Goal: Task Accomplishment & Management: Manage account settings

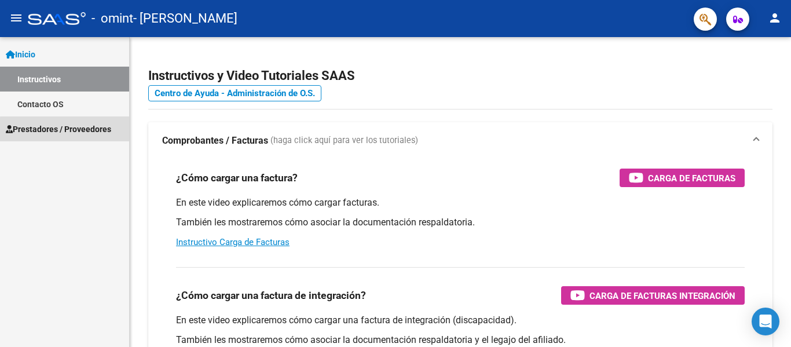
click at [79, 136] on link "Prestadores / Proveedores" at bounding box center [64, 128] width 129 height 25
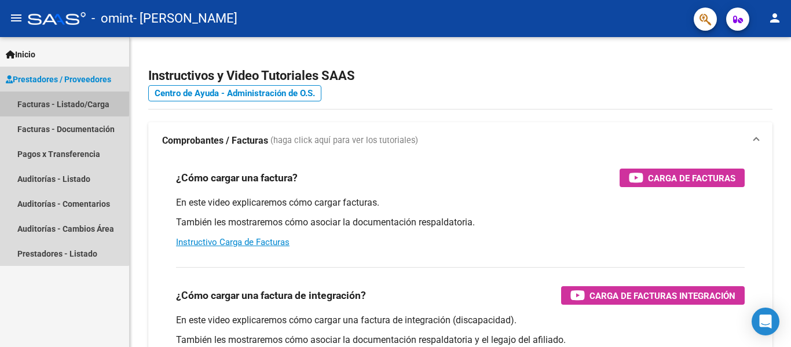
click at [54, 102] on link "Facturas - Listado/Carga" at bounding box center [64, 104] width 129 height 25
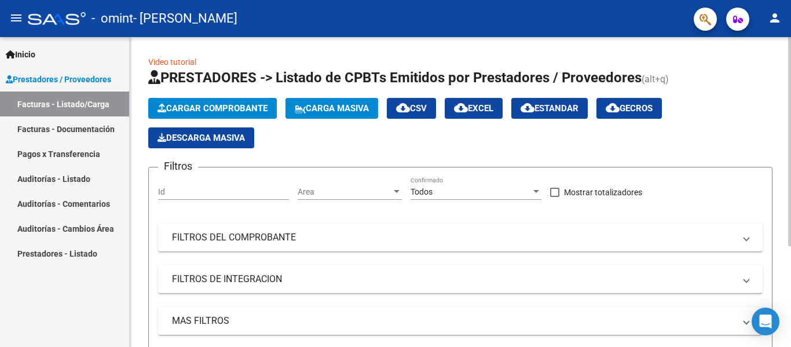
click at [245, 112] on span "Cargar Comprobante" at bounding box center [213, 108] width 110 height 10
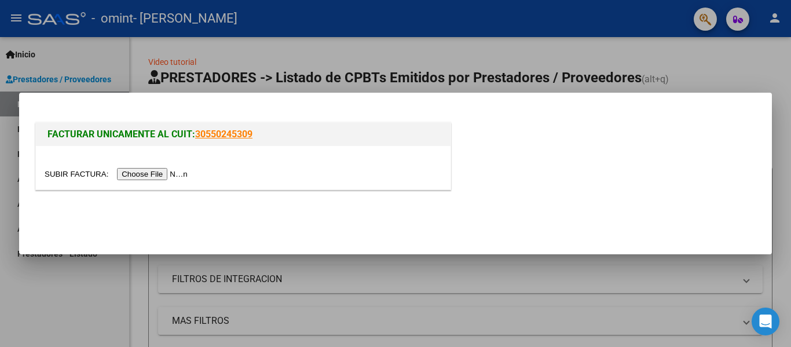
click at [151, 173] on input "file" at bounding box center [118, 174] width 147 height 12
click at [147, 175] on input "file" at bounding box center [118, 174] width 147 height 12
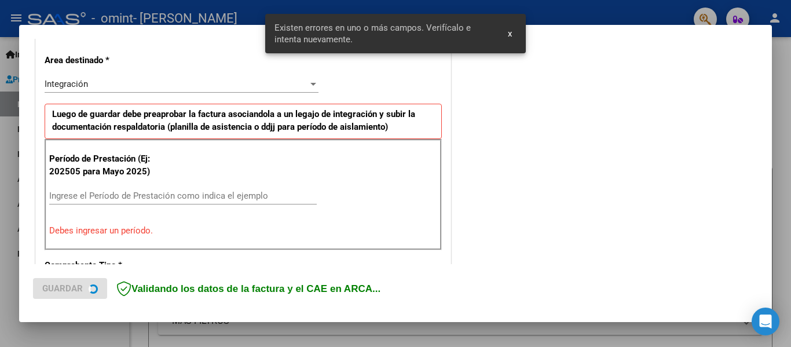
scroll to position [269, 0]
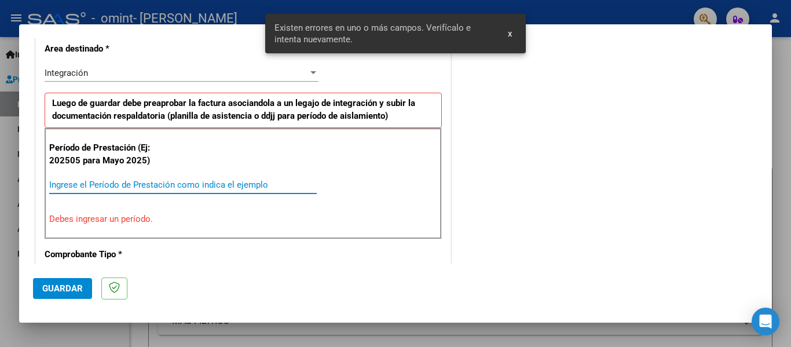
click at [164, 182] on input "Ingrese el Período de Prestación como indica el ejemplo" at bounding box center [183, 185] width 268 height 10
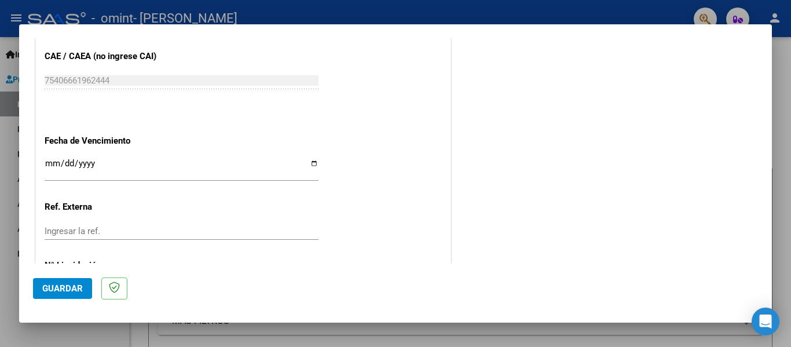
scroll to position [794, 0]
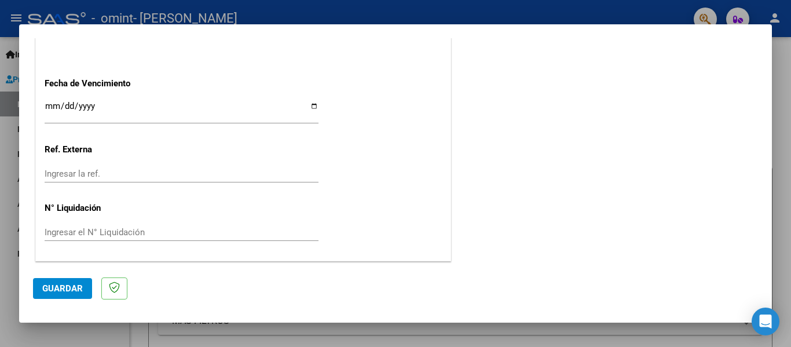
type input "202509"
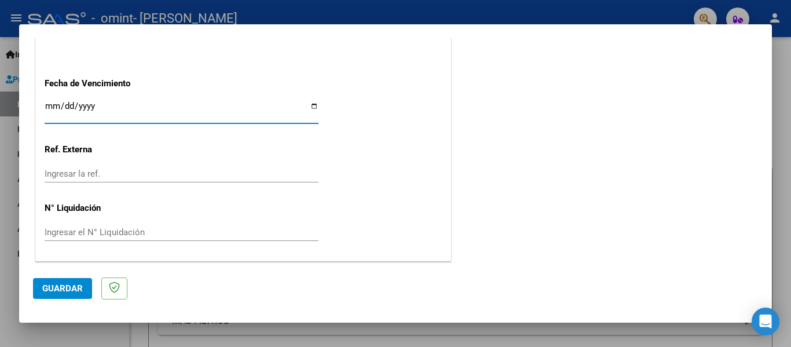
click at [312, 106] on input "Ingresar la fecha" at bounding box center [182, 110] width 274 height 19
type input "2025-10-14"
click at [86, 175] on input "Ingresar la ref." at bounding box center [182, 174] width 274 height 10
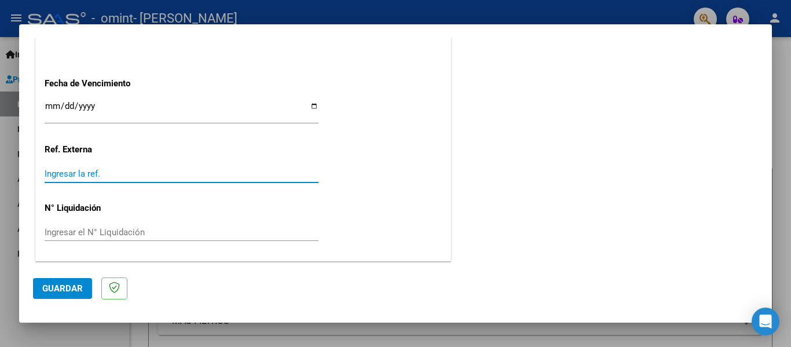
click at [72, 286] on span "Guardar" at bounding box center [62, 288] width 41 height 10
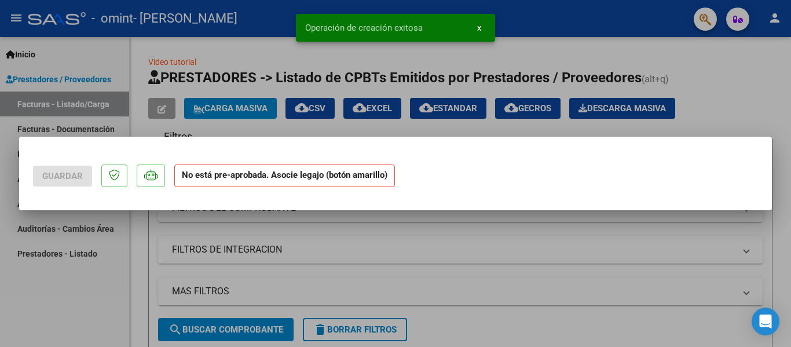
scroll to position [0, 0]
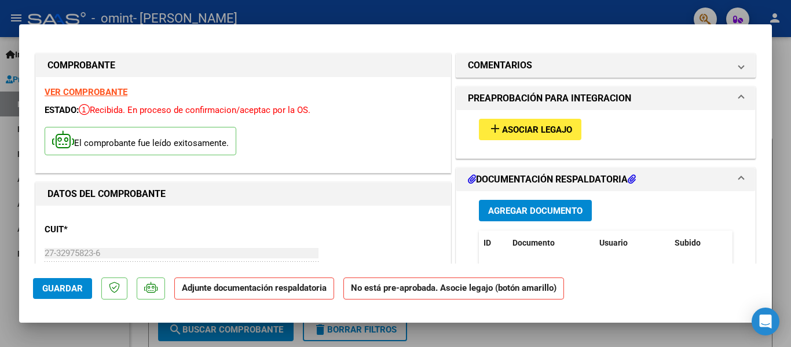
click at [531, 134] on span "Asociar Legajo" at bounding box center [537, 130] width 70 height 10
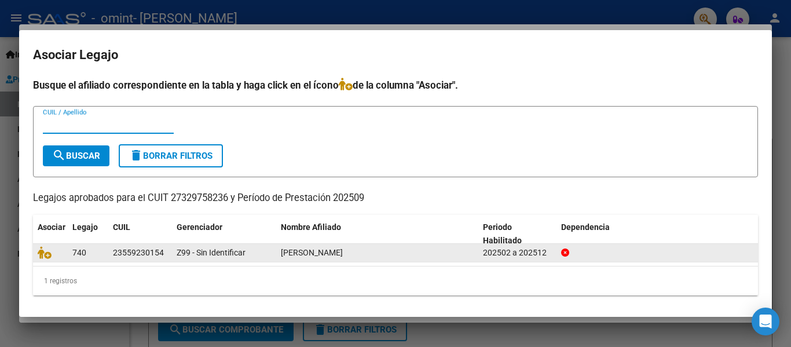
click at [125, 257] on div "23559230154" at bounding box center [138, 252] width 51 height 13
click at [565, 254] on icon at bounding box center [565, 252] width 8 height 8
click at [47, 259] on div at bounding box center [50, 252] width 25 height 13
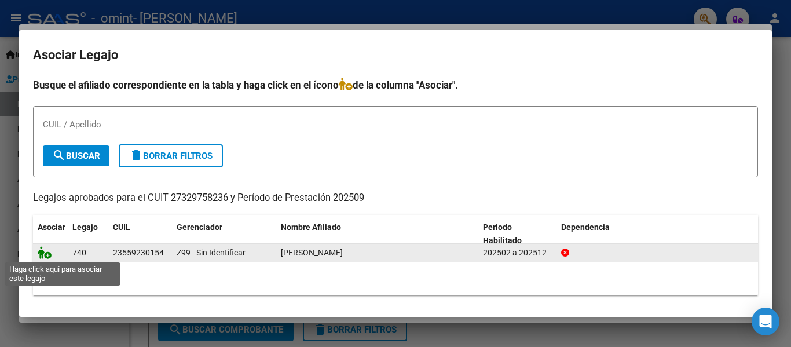
click at [46, 255] on icon at bounding box center [45, 252] width 14 height 13
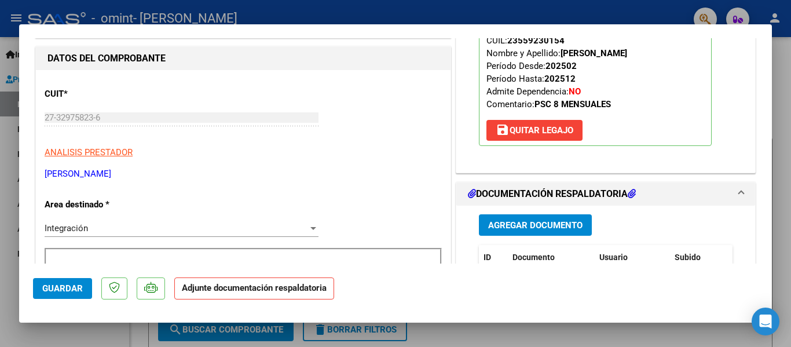
scroll to position [232, 0]
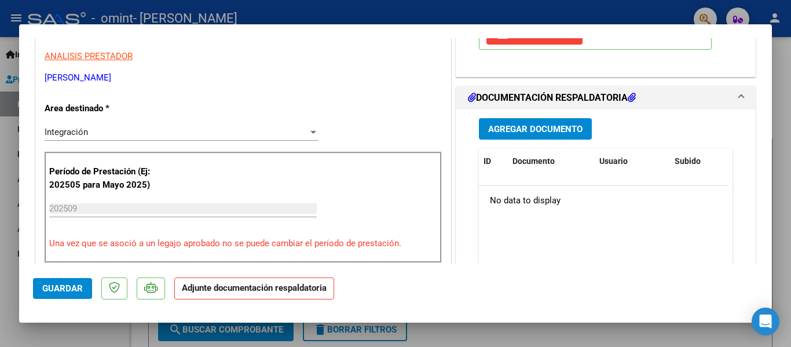
click at [543, 133] on span "Agregar Documento" at bounding box center [535, 129] width 94 height 10
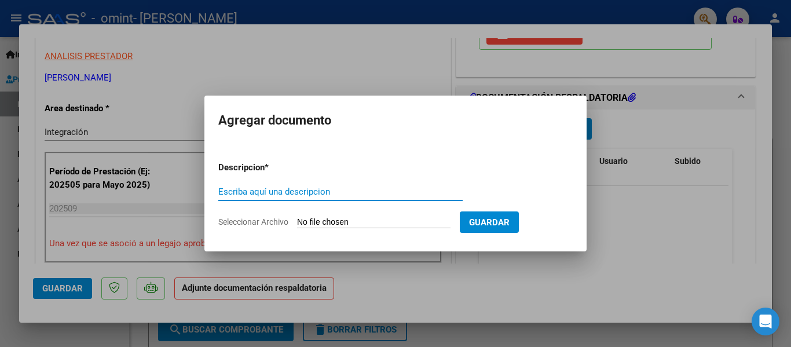
click at [279, 193] on input "Escriba aquí una descripcion" at bounding box center [340, 191] width 244 height 10
type input "planilla asistencia"
click at [361, 227] on input "Seleccionar Archivo" at bounding box center [373, 222] width 153 height 11
type input "C:\fakepath\PLANILLA GUADALUPE MARROQUIN SCIARDIS.jpg"
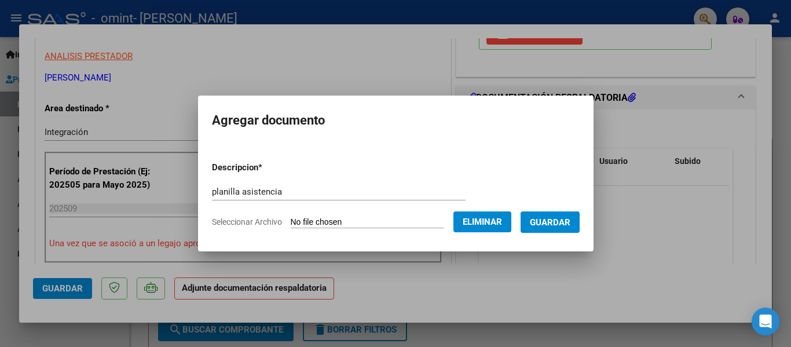
click at [562, 229] on button "Guardar" at bounding box center [550, 221] width 59 height 21
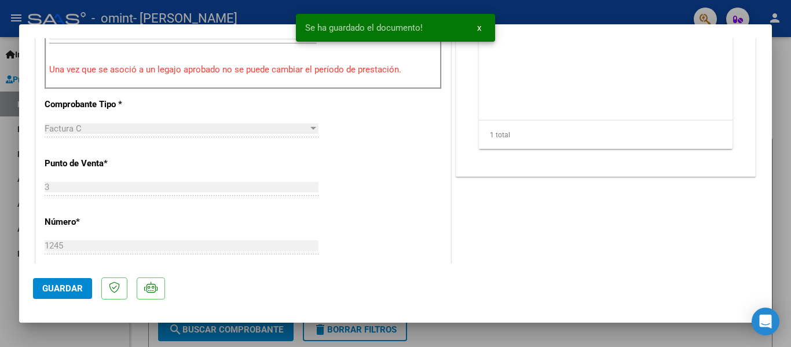
scroll to position [521, 0]
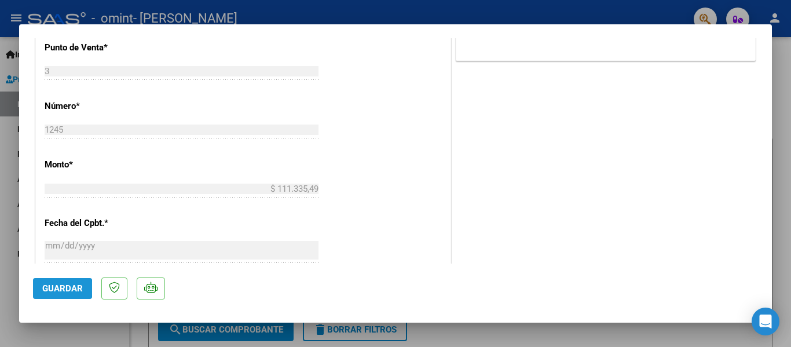
click at [50, 288] on span "Guardar" at bounding box center [62, 288] width 41 height 10
click at [76, 292] on span "Guardar" at bounding box center [62, 288] width 41 height 10
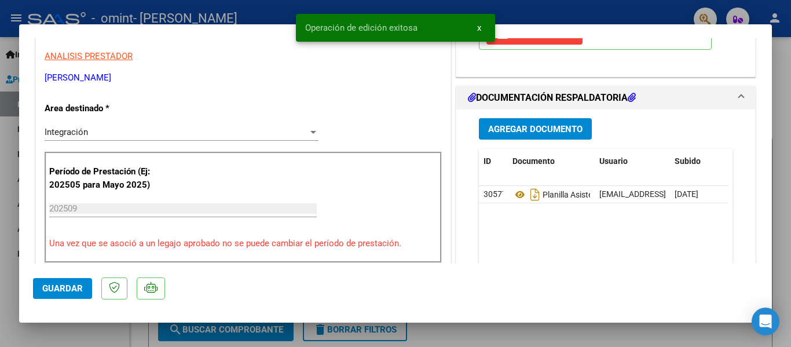
scroll to position [0, 0]
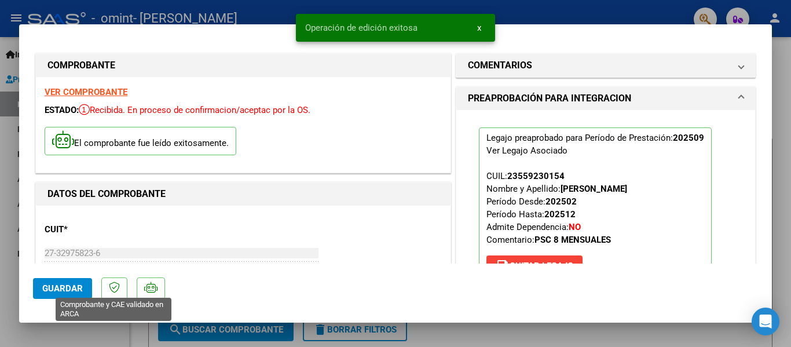
click at [116, 292] on icon at bounding box center [114, 287] width 11 height 12
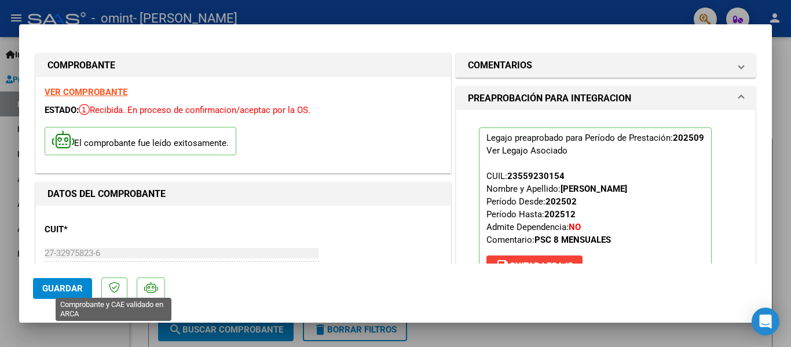
click at [111, 288] on icon at bounding box center [114, 287] width 11 height 12
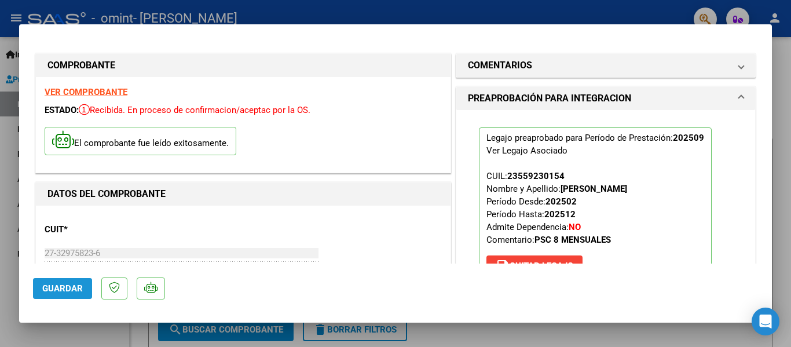
click at [63, 289] on span "Guardar" at bounding box center [62, 288] width 41 height 10
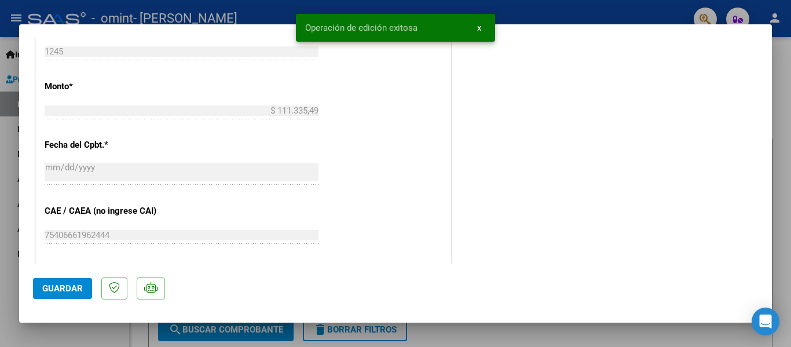
scroll to position [811, 0]
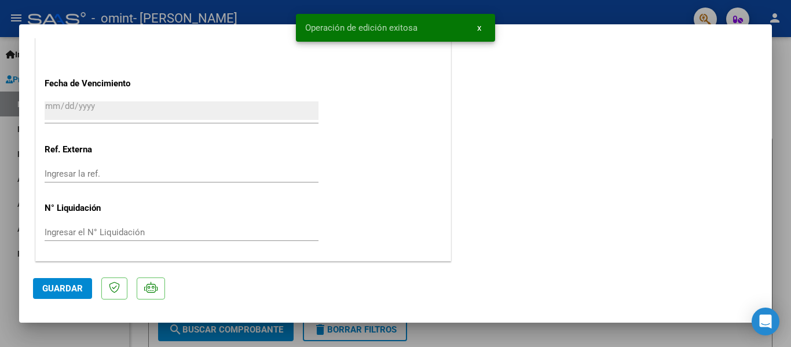
click at [550, 320] on mat-dialog-container "COMPROBANTE VER COMPROBANTE ESTADO: Recibida. En proceso de confirmacion/acepta…" at bounding box center [395, 173] width 753 height 299
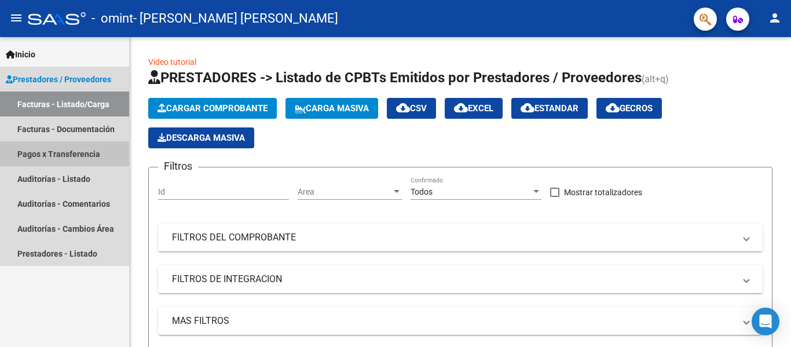
click at [72, 154] on link "Pagos x Transferencia" at bounding box center [64, 153] width 129 height 25
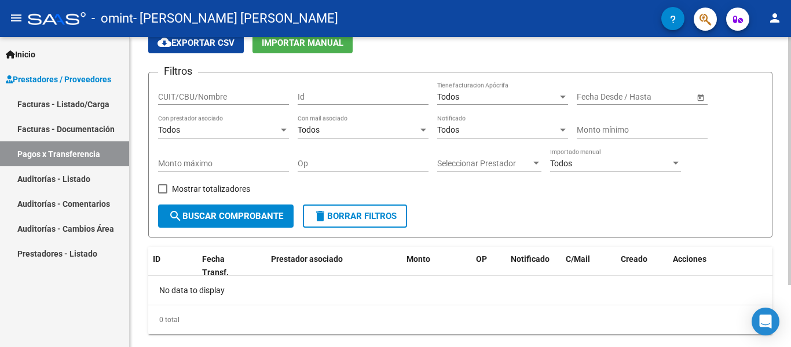
scroll to position [78, 0]
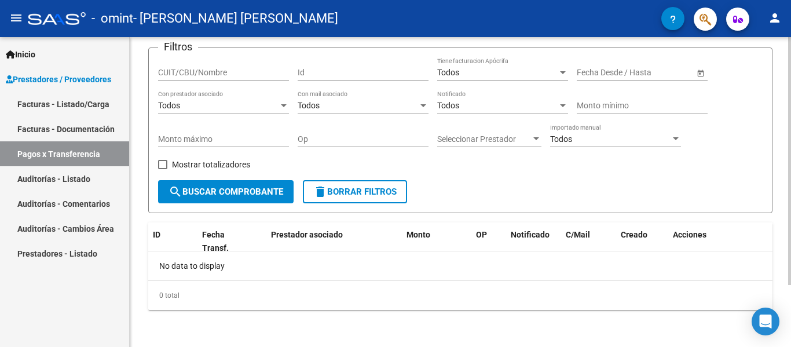
click at [228, 195] on span "search Buscar Comprobante" at bounding box center [226, 191] width 115 height 10
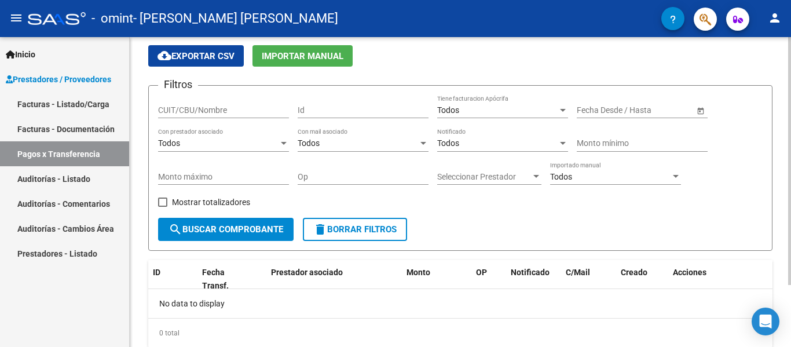
scroll to position [0, 0]
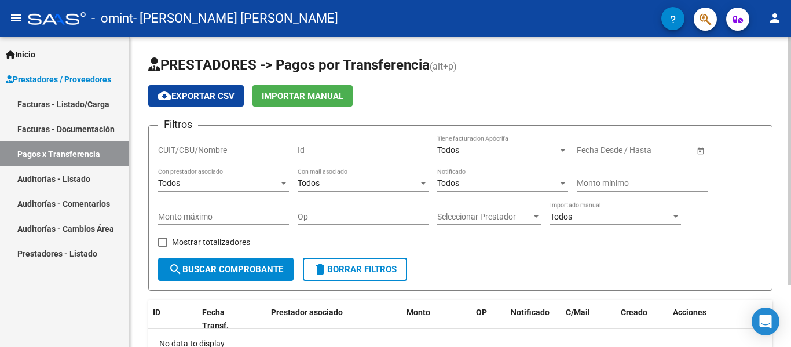
click at [219, 148] on input "CUIT/CBU/Nombre" at bounding box center [223, 150] width 131 height 10
click at [229, 270] on span "search Buscar Comprobante" at bounding box center [226, 269] width 115 height 10
click at [280, 184] on div at bounding box center [284, 183] width 10 height 9
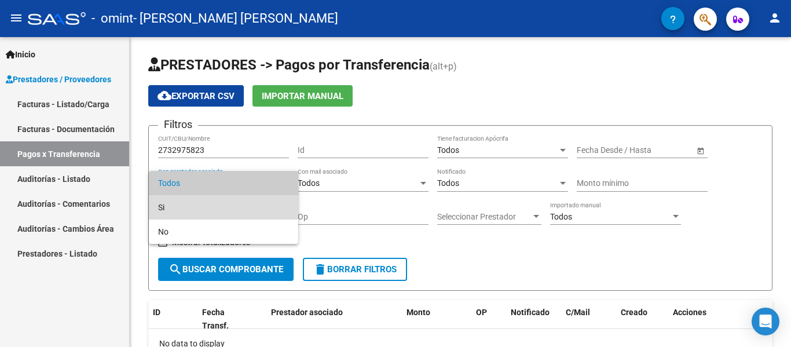
click at [262, 205] on span "Si" at bounding box center [223, 207] width 131 height 24
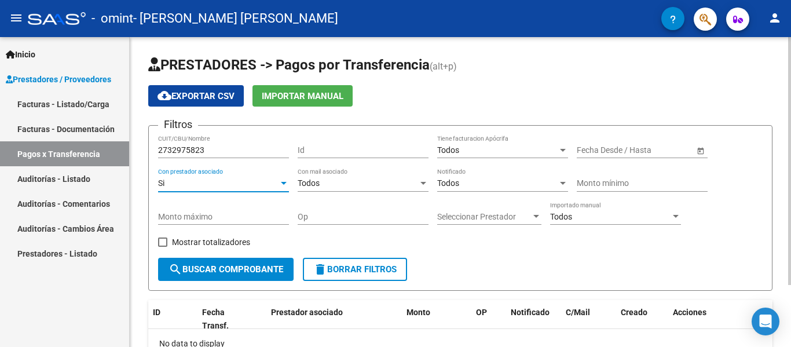
click at [339, 178] on div "Todos Con mail asociado" at bounding box center [363, 180] width 131 height 23
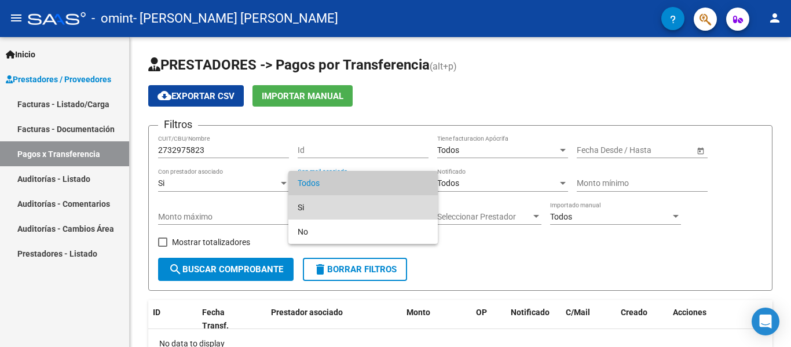
click at [332, 205] on span "Si" at bounding box center [363, 207] width 131 height 24
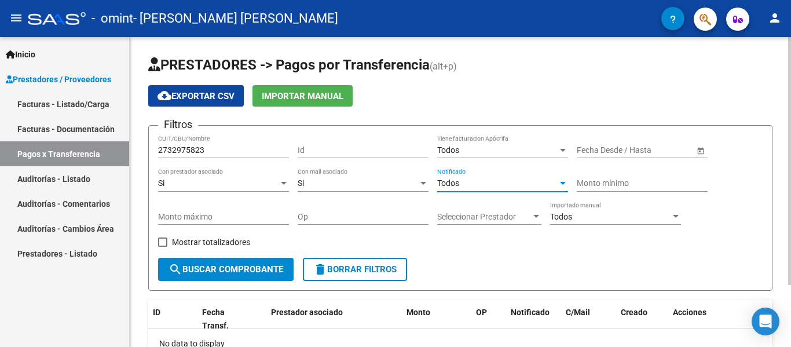
click at [510, 186] on div "Todos" at bounding box center [497, 183] width 120 height 10
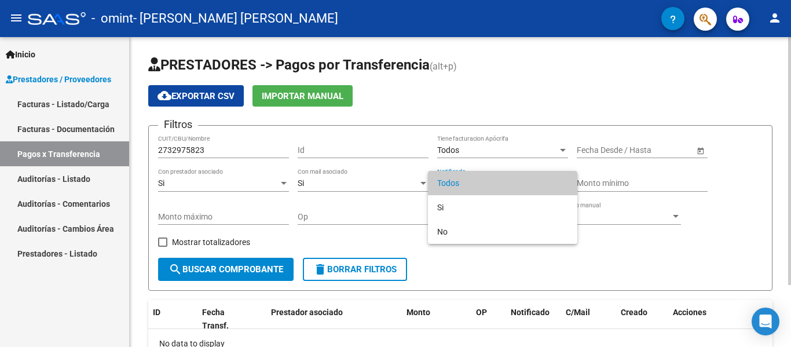
click at [509, 186] on span "Todos" at bounding box center [502, 183] width 131 height 24
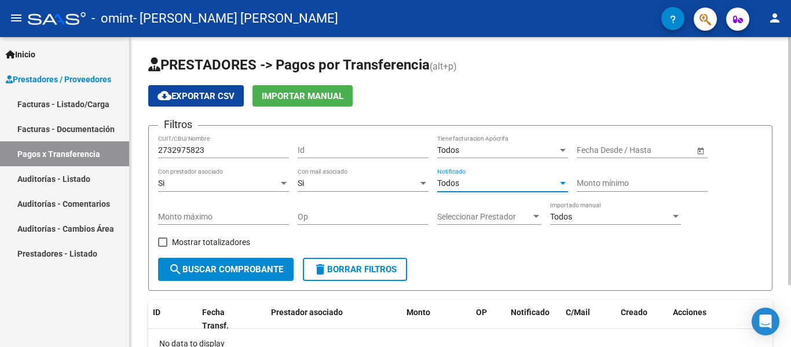
click at [515, 179] on div "Todos" at bounding box center [497, 183] width 120 height 10
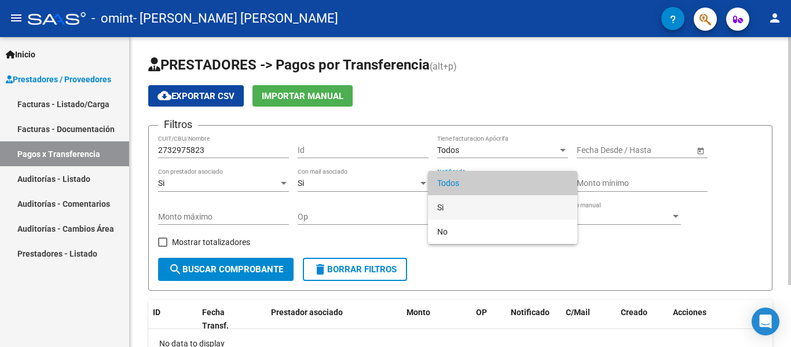
click at [478, 215] on span "Si" at bounding box center [502, 207] width 131 height 24
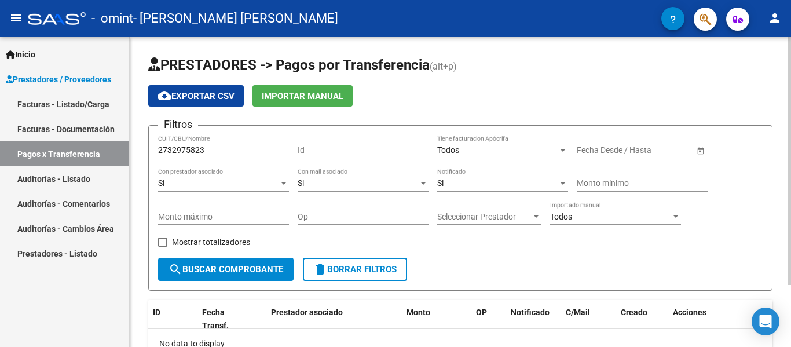
click at [617, 191] on div "Monto mínimo" at bounding box center [642, 180] width 131 height 23
click at [460, 145] on div "Todos" at bounding box center [497, 150] width 120 height 10
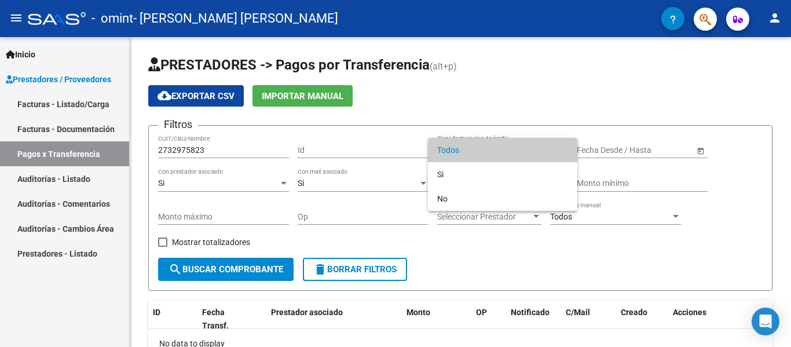
click at [460, 145] on span "Todos" at bounding box center [502, 150] width 131 height 24
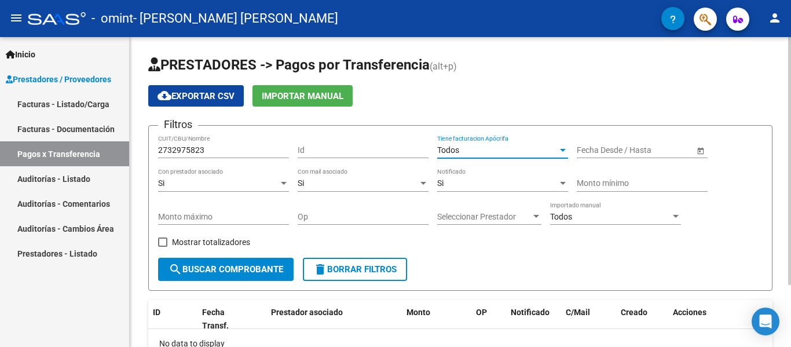
click at [471, 145] on div "Todos" at bounding box center [497, 150] width 120 height 10
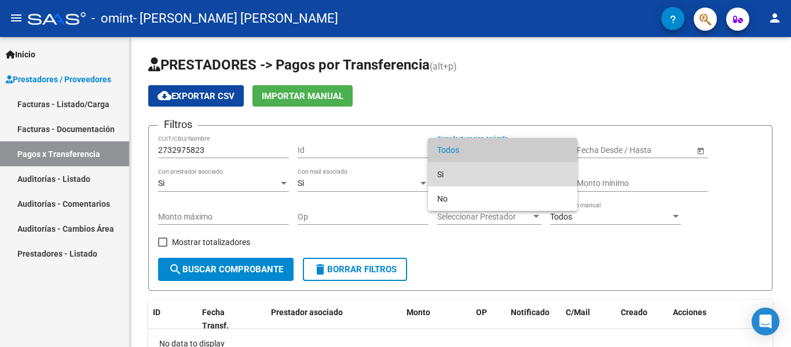
click at [469, 177] on span "Si" at bounding box center [502, 174] width 131 height 24
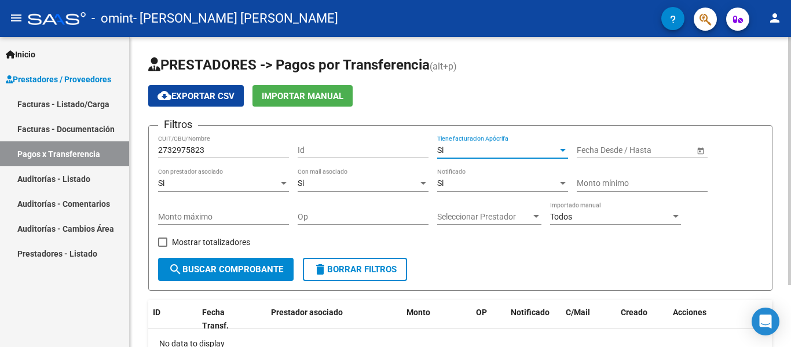
click at [235, 264] on button "search Buscar Comprobante" at bounding box center [226, 269] width 136 height 23
click at [214, 141] on div "2732975823 CUIT/CBU/Nombre" at bounding box center [223, 146] width 131 height 23
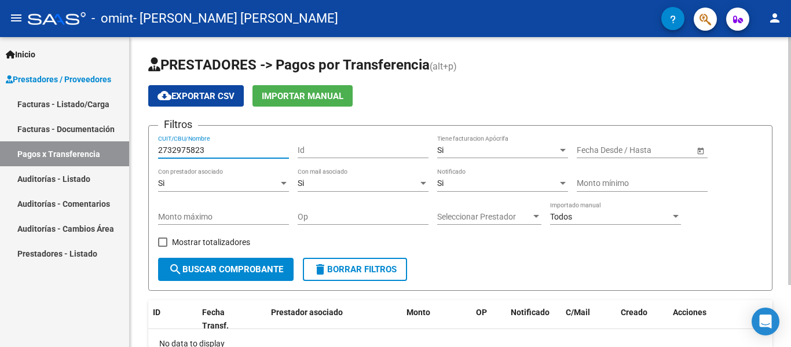
click at [219, 149] on input "2732975823" at bounding box center [223, 150] width 131 height 10
type input "27329758236"
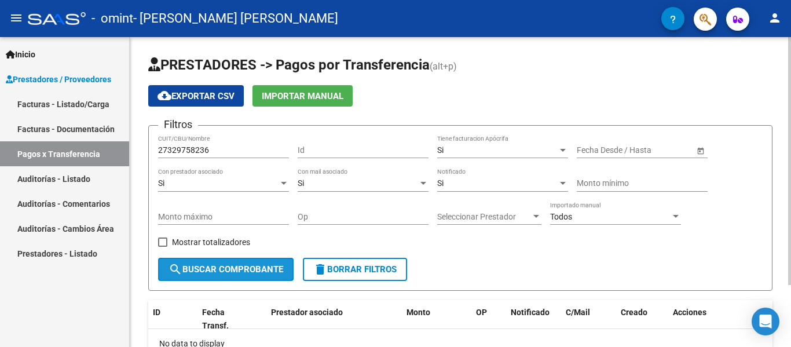
click at [224, 265] on span "search Buscar Comprobante" at bounding box center [226, 269] width 115 height 10
click at [693, 145] on span "Open calendar" at bounding box center [701, 151] width 28 height 28
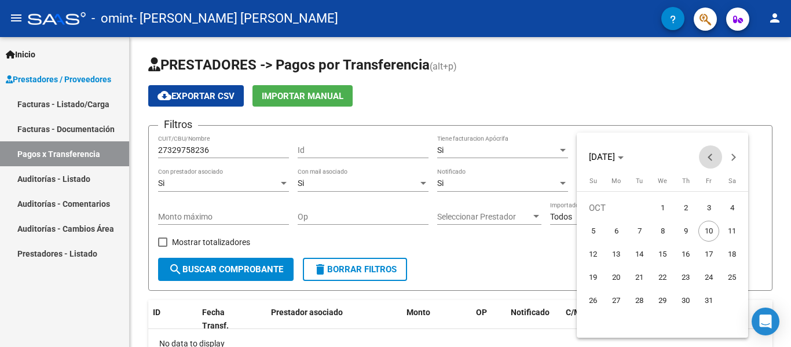
click at [701, 156] on span "Previous month" at bounding box center [710, 156] width 23 height 23
click at [701, 158] on span "Previous month" at bounding box center [710, 156] width 23 height 23
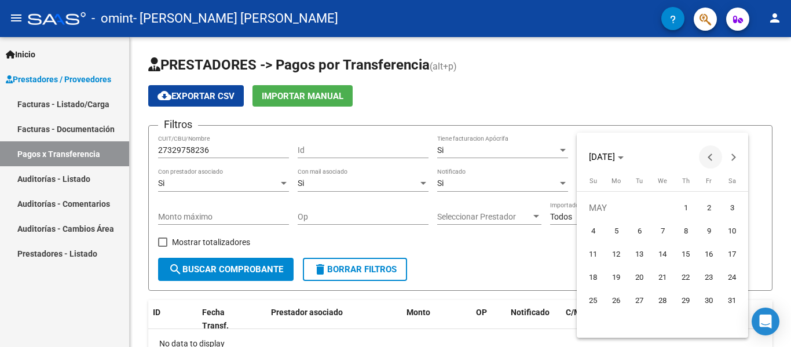
click at [701, 158] on span "Previous month" at bounding box center [710, 156] width 23 height 23
click at [669, 206] on span "1" at bounding box center [662, 207] width 21 height 21
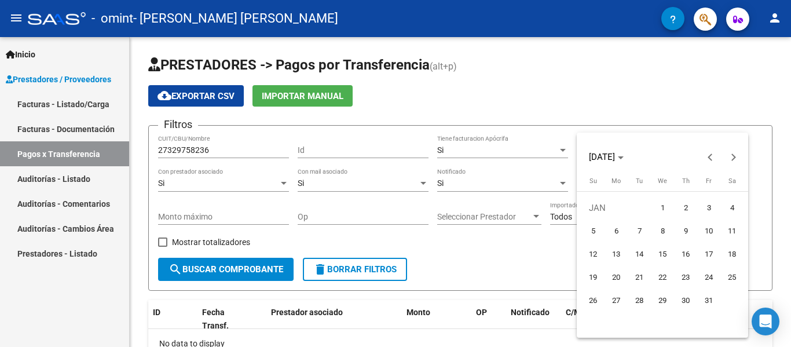
type input "[DATE]"
click at [655, 208] on span "1" at bounding box center [662, 207] width 21 height 21
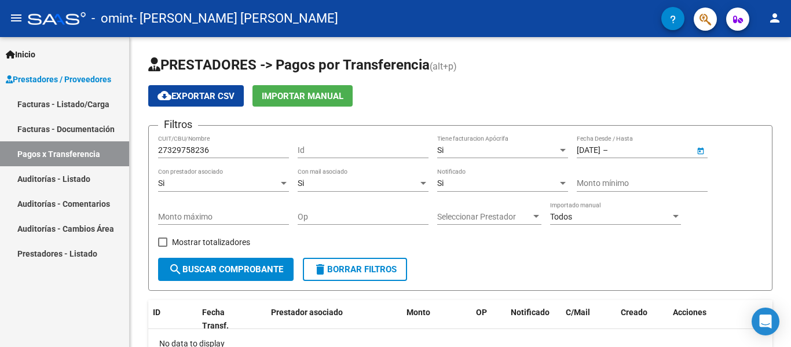
type input "[DATE]"
click at [698, 151] on span "Open calendar" at bounding box center [701, 151] width 28 height 28
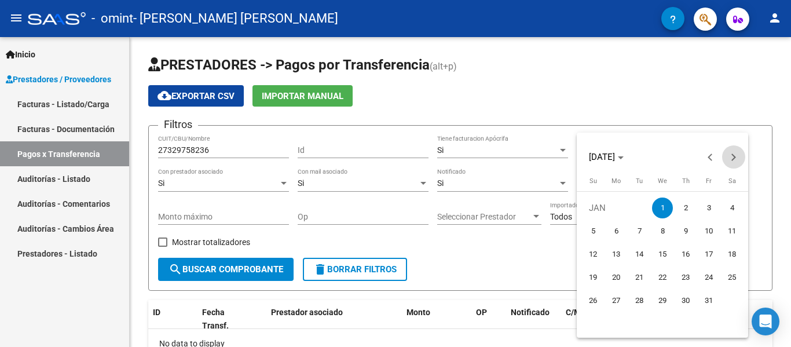
click at [729, 155] on span "Next month" at bounding box center [733, 156] width 23 height 23
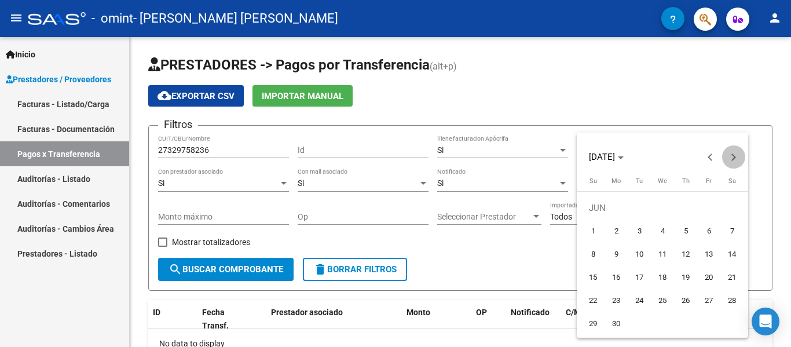
click at [729, 155] on span "Next month" at bounding box center [733, 156] width 23 height 23
click at [709, 164] on span "Previous month" at bounding box center [710, 156] width 23 height 23
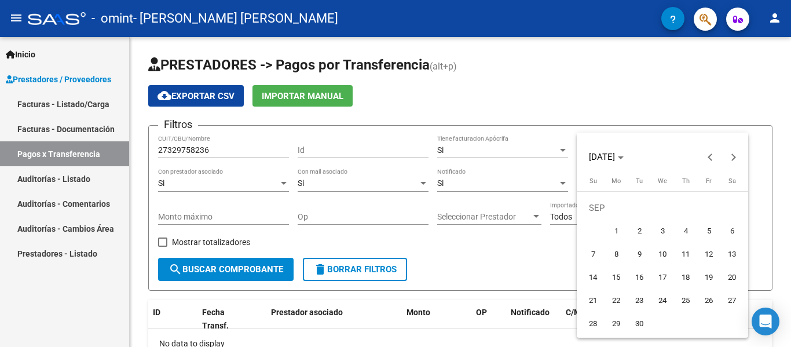
click at [645, 320] on span "30" at bounding box center [639, 323] width 21 height 21
type input "[DATE]"
click at [638, 118] on div at bounding box center [395, 173] width 791 height 347
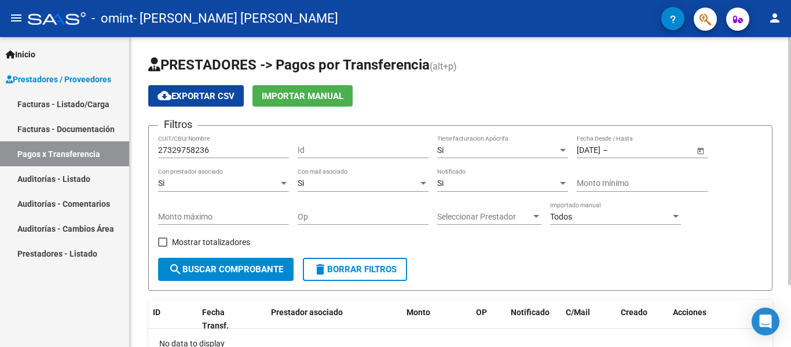
click at [608, 148] on span "–" at bounding box center [605, 150] width 5 height 10
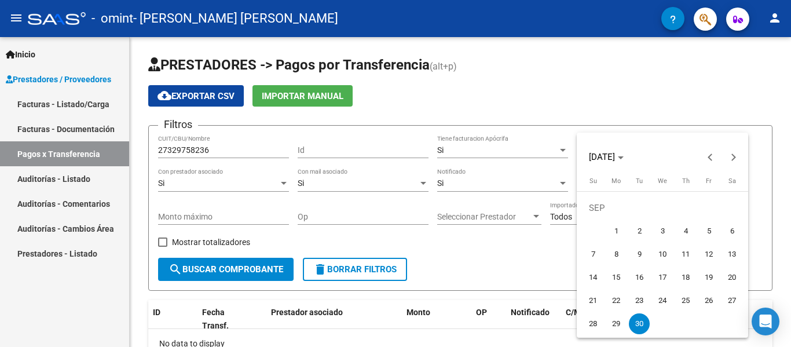
click at [575, 119] on div at bounding box center [395, 173] width 791 height 347
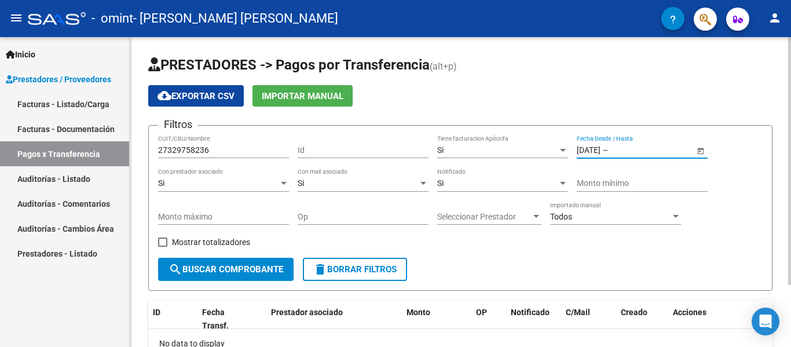
click at [601, 150] on input "[DATE]" at bounding box center [589, 150] width 24 height 10
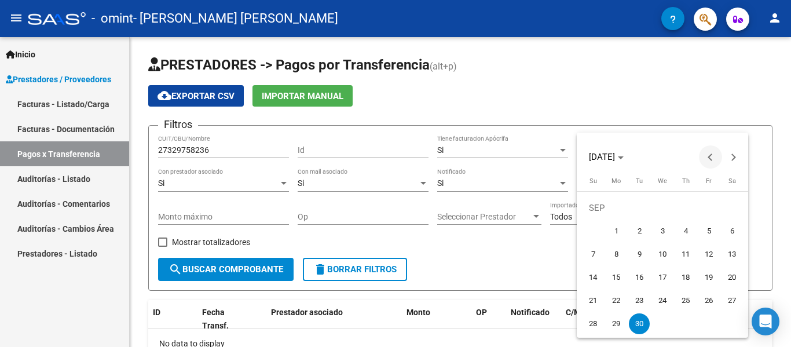
click at [701, 156] on span "Previous month" at bounding box center [710, 156] width 23 height 23
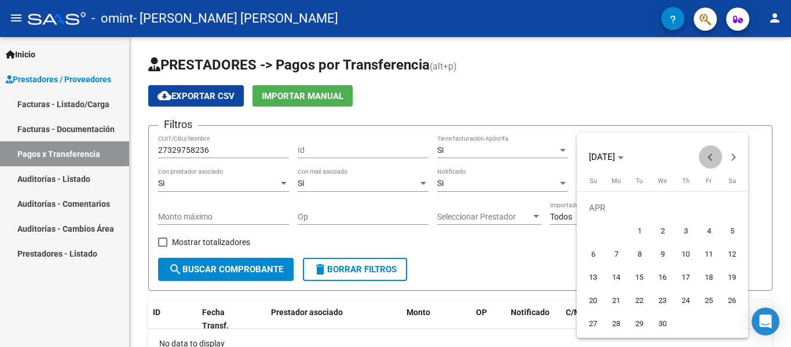
click at [701, 156] on span "Previous month" at bounding box center [710, 156] width 23 height 23
click at [730, 206] on span "1" at bounding box center [732, 207] width 21 height 21
type input "[DATE]"
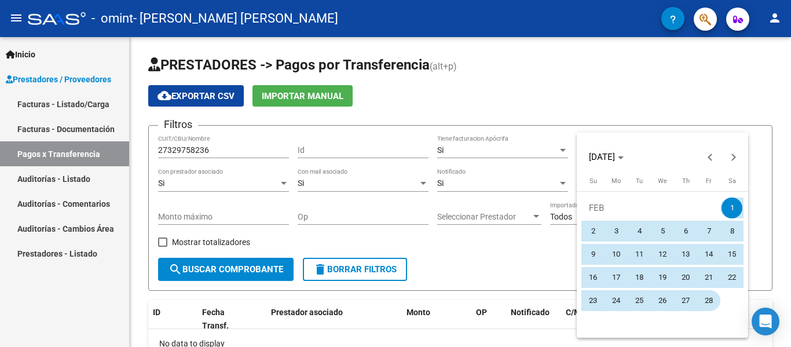
click at [719, 297] on span "28" at bounding box center [708, 300] width 21 height 21
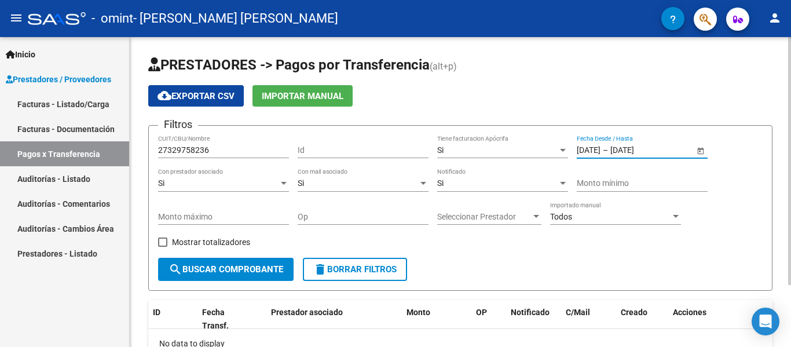
click at [640, 148] on input "[DATE]" at bounding box center [638, 150] width 57 height 10
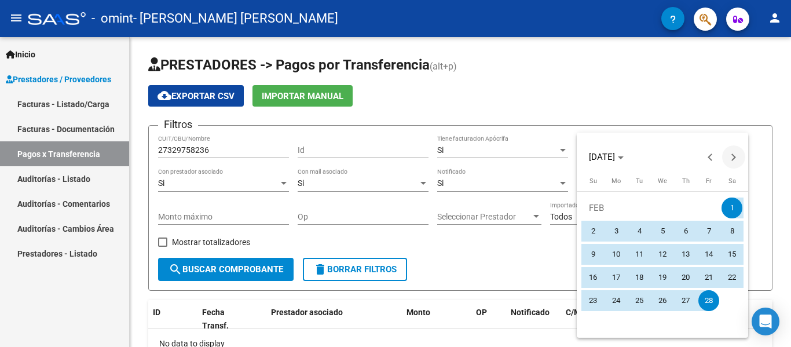
click at [729, 160] on span "Next month" at bounding box center [733, 156] width 23 height 23
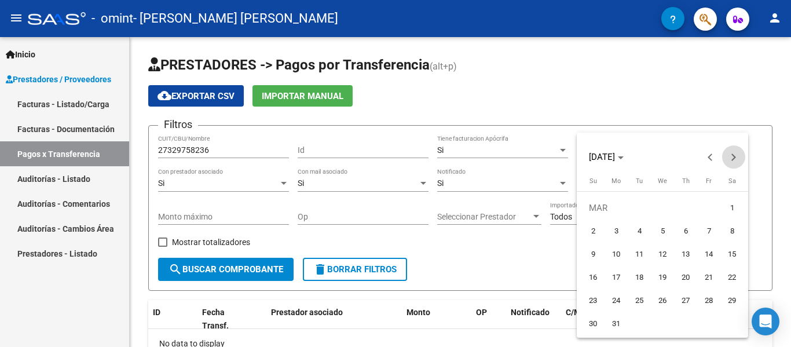
click at [737, 163] on span "Next month" at bounding box center [733, 156] width 23 height 23
click at [639, 42] on div at bounding box center [395, 173] width 791 height 347
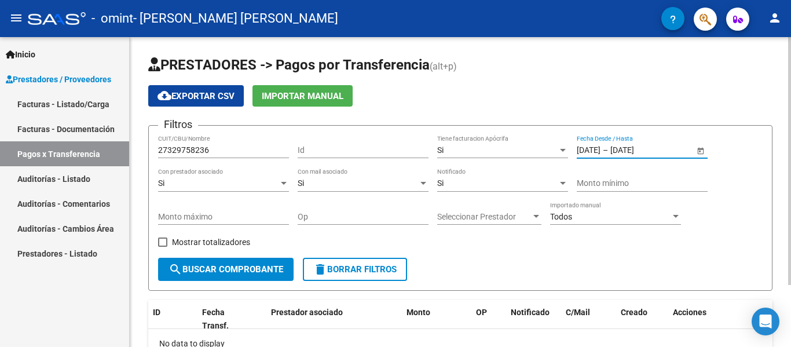
type input "[DATE]"
click at [213, 267] on span "search Buscar Comprobante" at bounding box center [226, 269] width 115 height 10
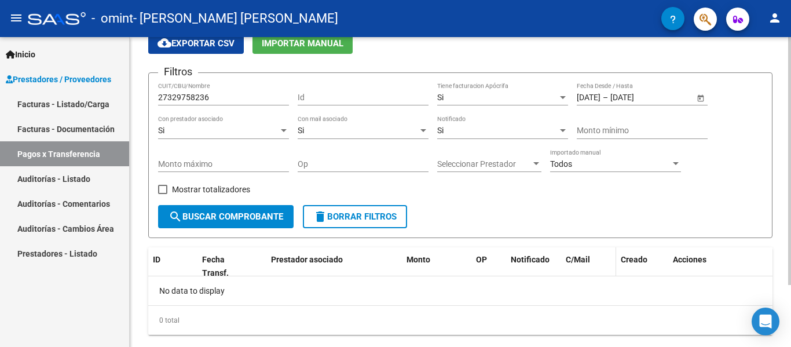
scroll to position [78, 0]
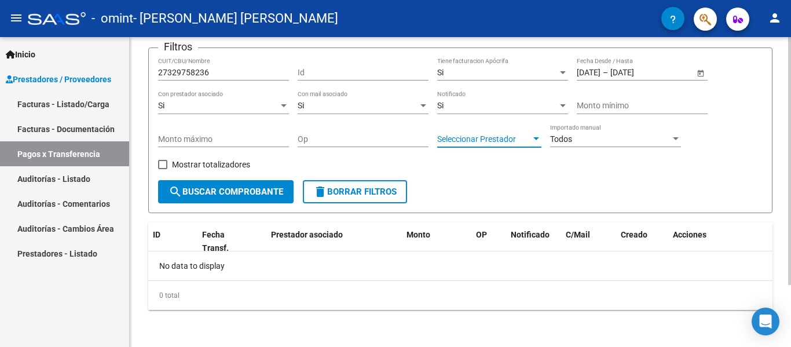
click at [516, 138] on span "Seleccionar Prestador" at bounding box center [484, 139] width 94 height 10
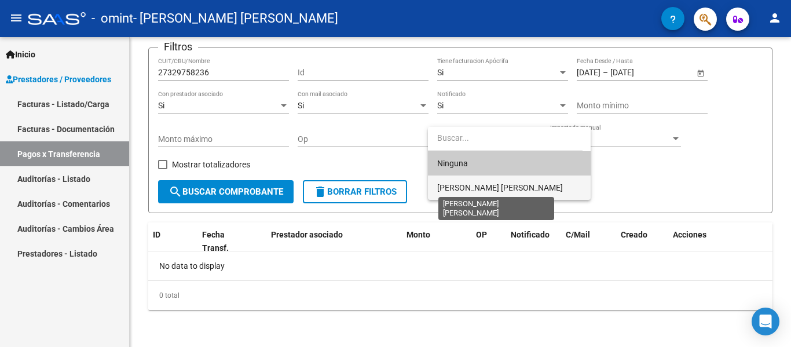
click at [506, 186] on span "[PERSON_NAME] [PERSON_NAME]" at bounding box center [500, 187] width 126 height 9
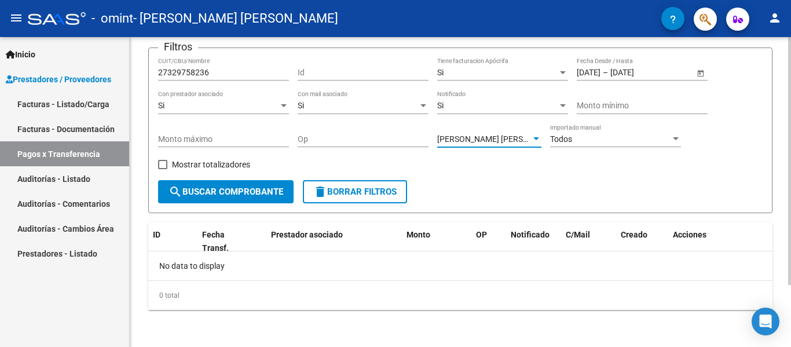
click at [237, 191] on span "search Buscar Comprobante" at bounding box center [226, 191] width 115 height 10
drag, startPoint x: 72, startPoint y: 125, endPoint x: 108, endPoint y: 129, distance: 36.2
click at [72, 125] on link "Facturas - Documentación" at bounding box center [64, 128] width 129 height 25
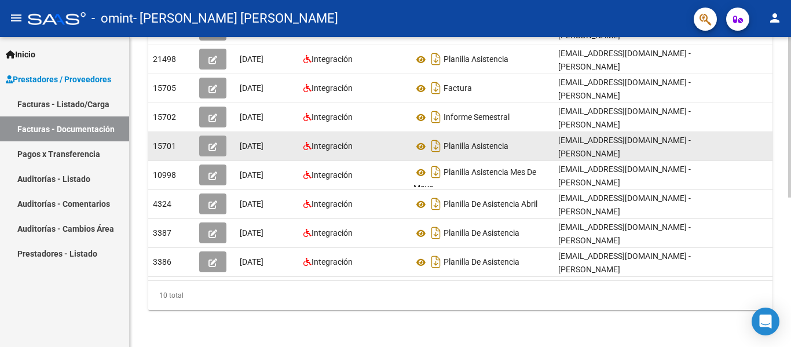
scroll to position [288, 0]
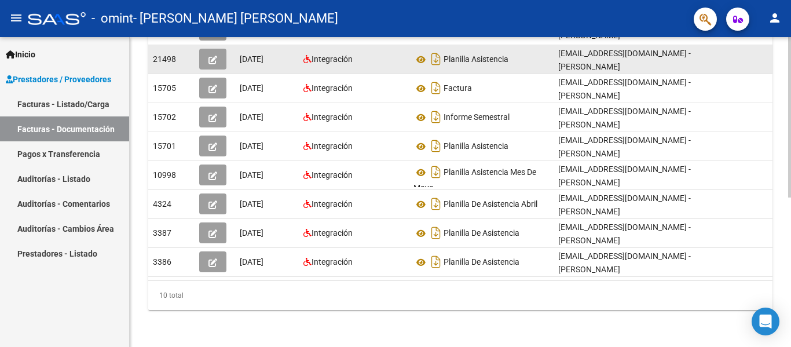
click at [251, 56] on span "[DATE]" at bounding box center [252, 58] width 24 height 9
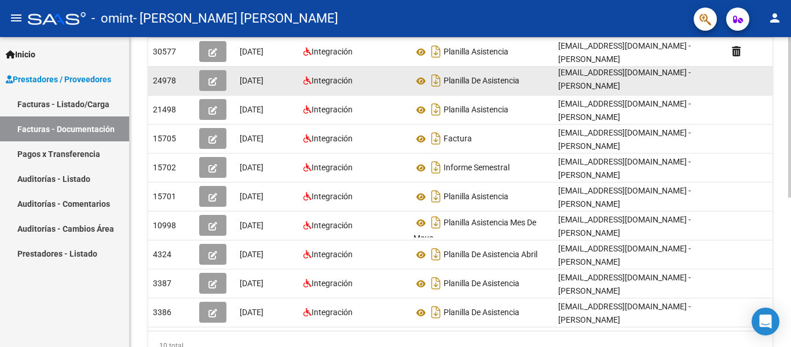
scroll to position [173, 0]
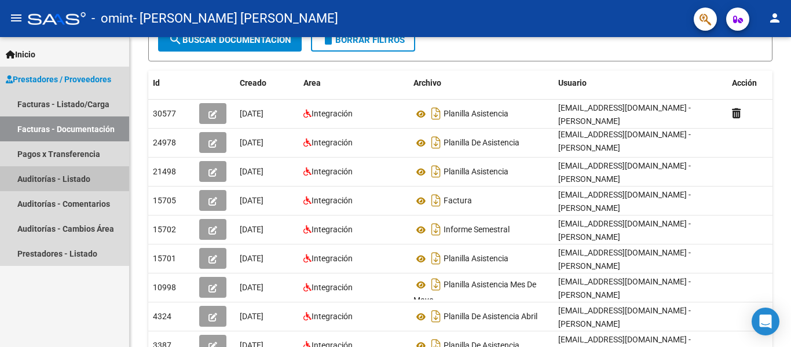
click at [72, 173] on link "Auditorías - Listado" at bounding box center [64, 178] width 129 height 25
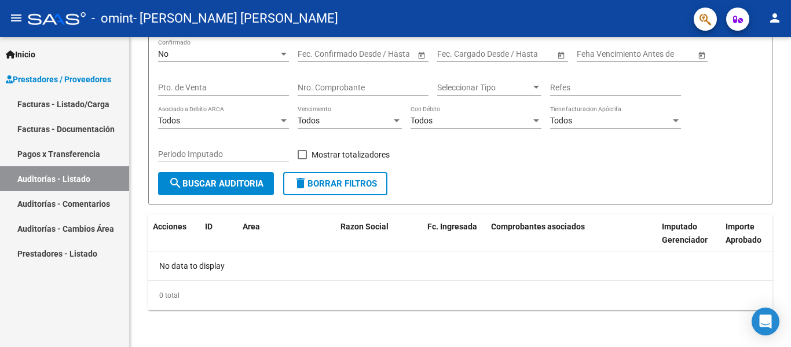
click at [93, 204] on link "Auditorías - Comentarios" at bounding box center [64, 203] width 129 height 25
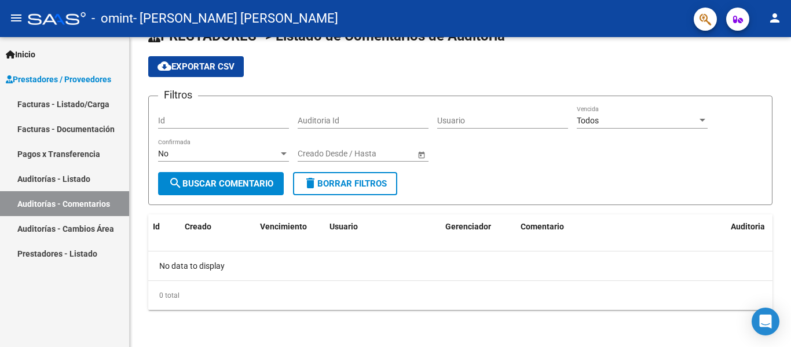
click at [105, 225] on link "Auditorías - Cambios Área" at bounding box center [64, 228] width 129 height 25
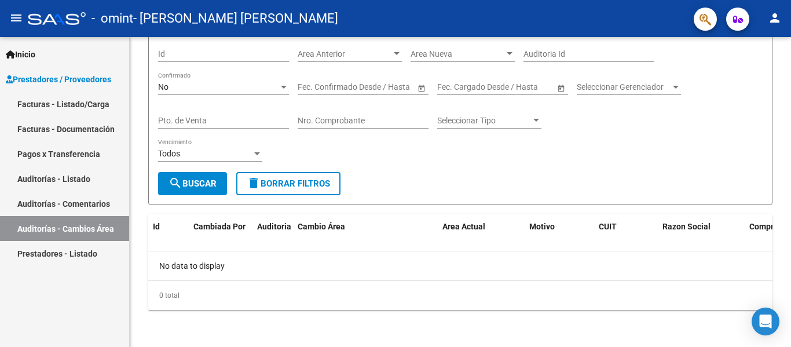
click at [107, 255] on link "Prestadores - Listado" at bounding box center [64, 253] width 129 height 25
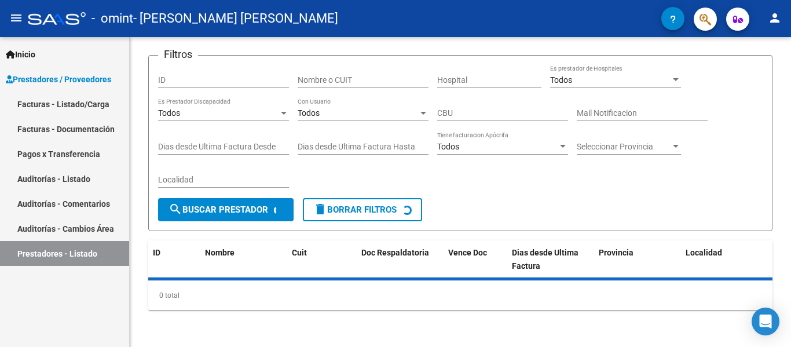
scroll to position [108, 0]
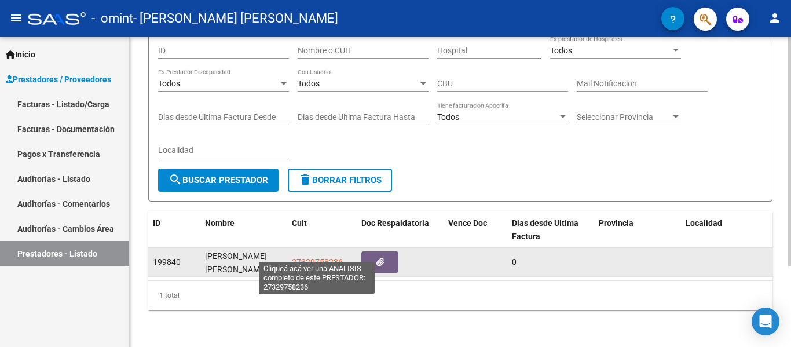
click at [313, 257] on span "27329758236" at bounding box center [317, 261] width 51 height 9
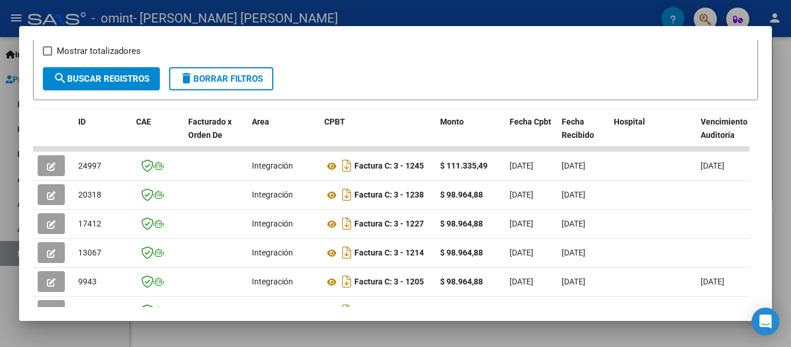
scroll to position [352, 0]
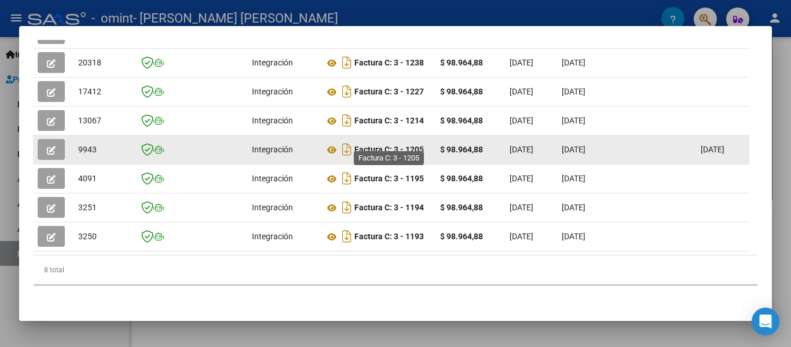
click at [359, 145] on strong "Factura C: 3 - 1205" at bounding box center [388, 149] width 69 height 9
click at [330, 143] on icon at bounding box center [331, 150] width 15 height 14
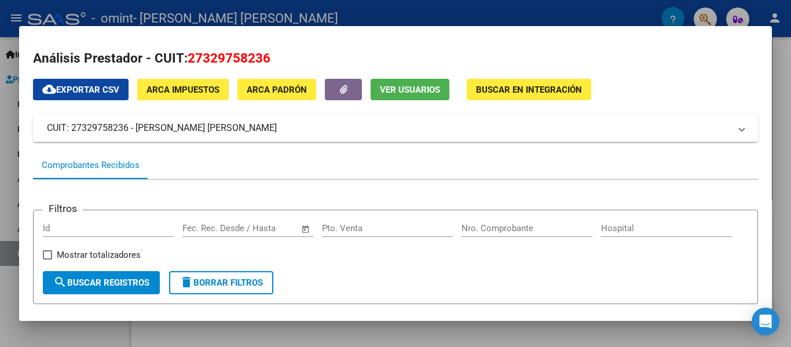
scroll to position [0, 0]
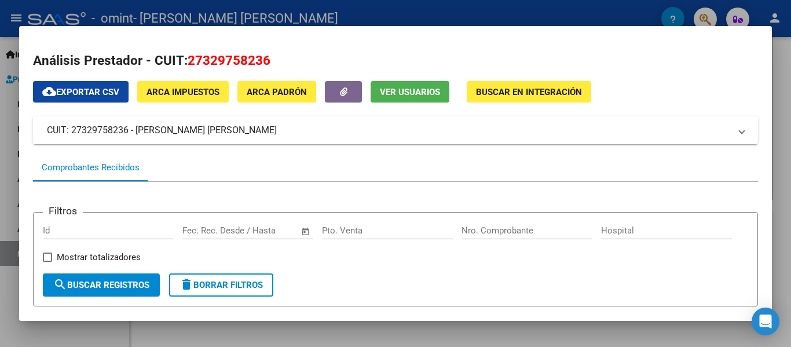
click at [215, 139] on mat-expansion-panel-header "CUIT: 27329758236 - [PERSON_NAME] [PERSON_NAME]" at bounding box center [395, 130] width 725 height 28
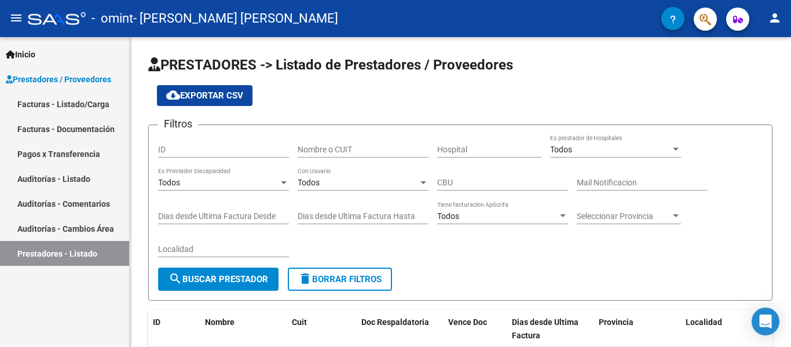
click at [87, 164] on link "Pagos x Transferencia" at bounding box center [64, 153] width 129 height 25
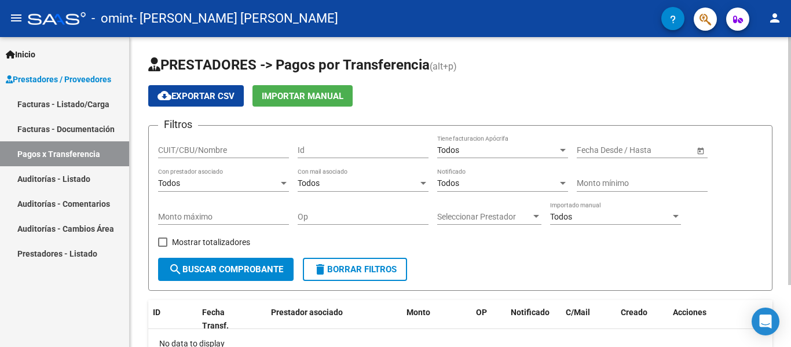
scroll to position [78, 0]
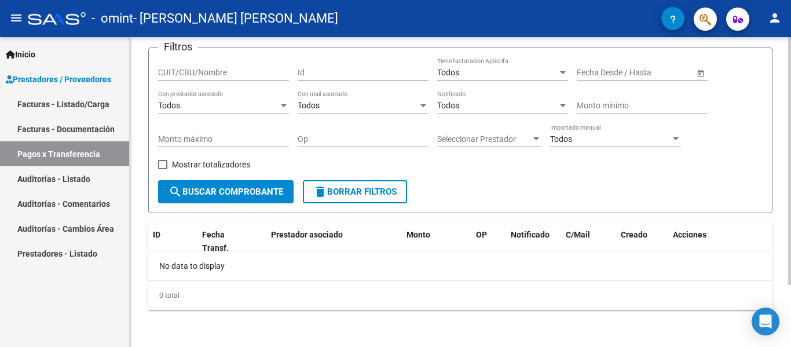
click at [240, 186] on button "search Buscar Comprobante" at bounding box center [226, 191] width 136 height 23
click at [469, 133] on div "Seleccionar Prestador Seleccionar Prestador" at bounding box center [489, 135] width 104 height 23
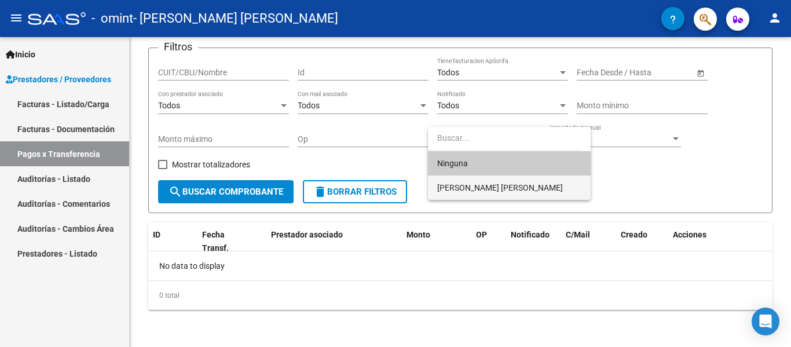
click at [485, 184] on span "[PERSON_NAME] [PERSON_NAME]" at bounding box center [500, 187] width 126 height 9
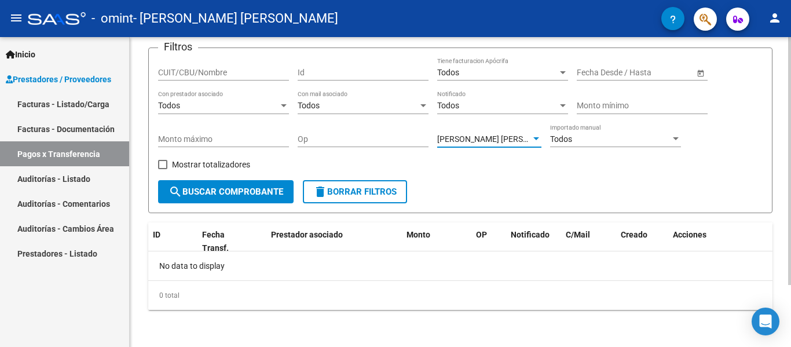
click at [246, 189] on span "search Buscar Comprobante" at bounding box center [226, 191] width 115 height 10
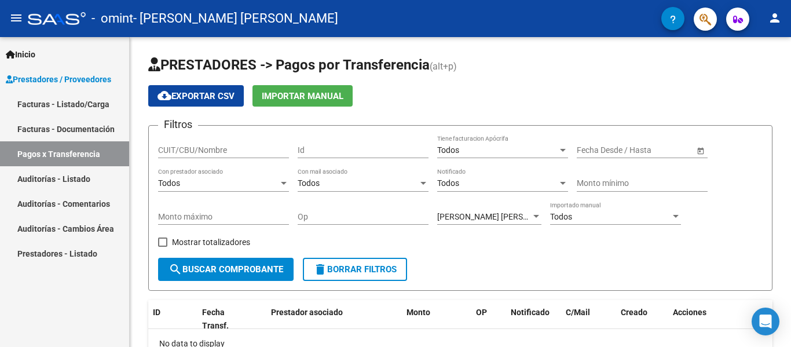
click at [97, 121] on link "Facturas - Documentación" at bounding box center [64, 128] width 129 height 25
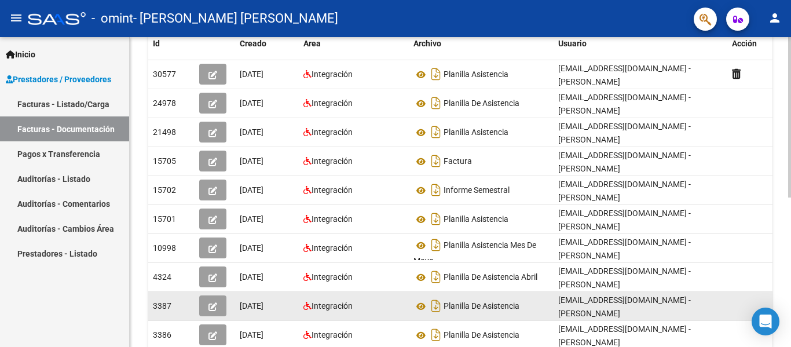
scroll to position [57, 0]
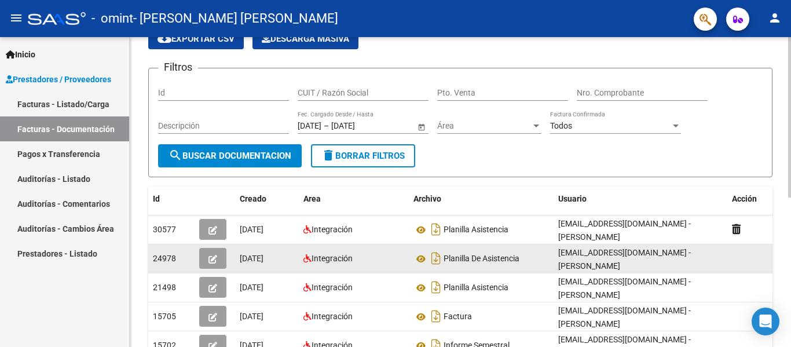
click at [371, 258] on div "Integración" at bounding box center [353, 258] width 101 height 13
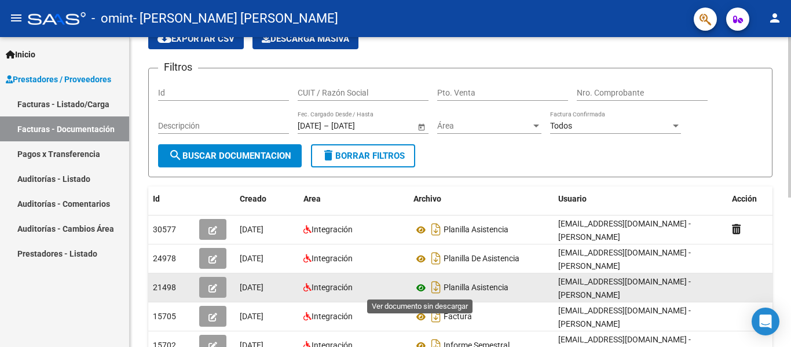
click at [425, 290] on icon at bounding box center [421, 288] width 15 height 14
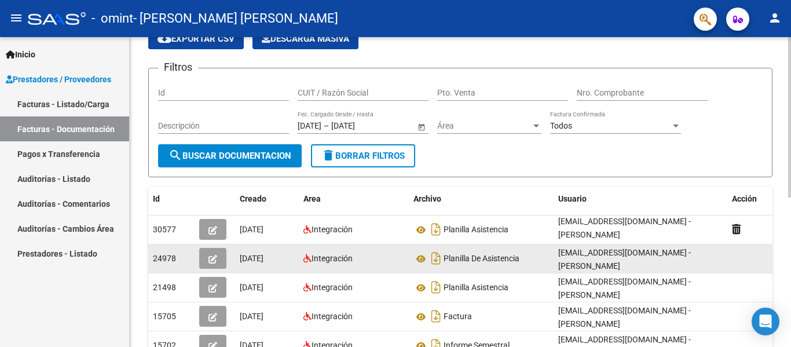
scroll to position [2, 0]
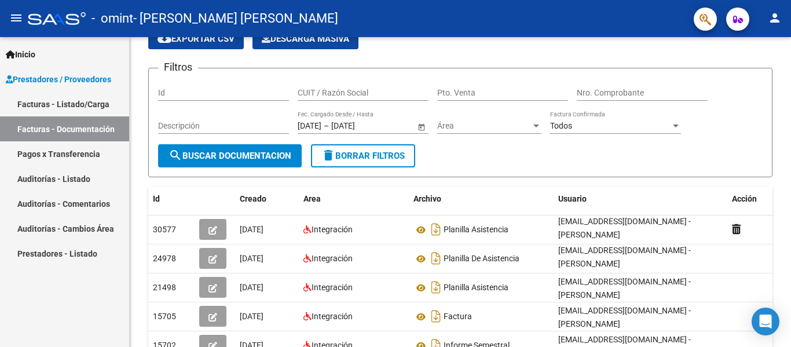
click at [72, 90] on link "Prestadores / Proveedores" at bounding box center [64, 79] width 129 height 25
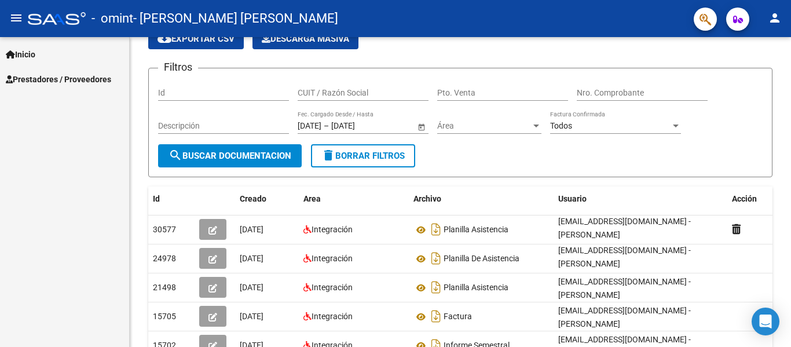
click at [79, 105] on div "Inicio Instructivos Contacto OS Prestadores / Proveedores Facturas - Listado/Ca…" at bounding box center [64, 192] width 129 height 310
click at [63, 76] on span "Prestadores / Proveedores" at bounding box center [58, 79] width 105 height 13
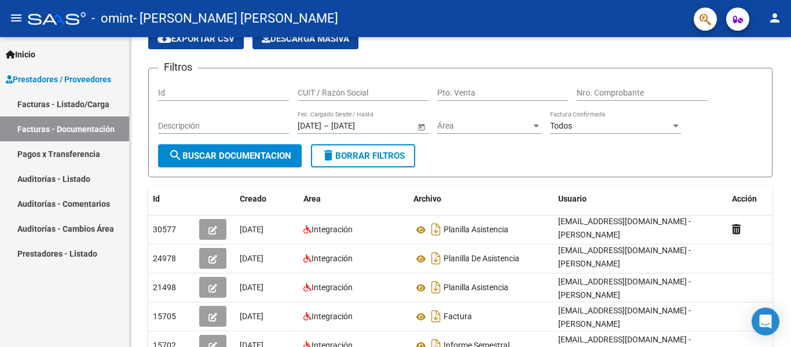
click at [82, 197] on link "Auditorías - Comentarios" at bounding box center [64, 203] width 129 height 25
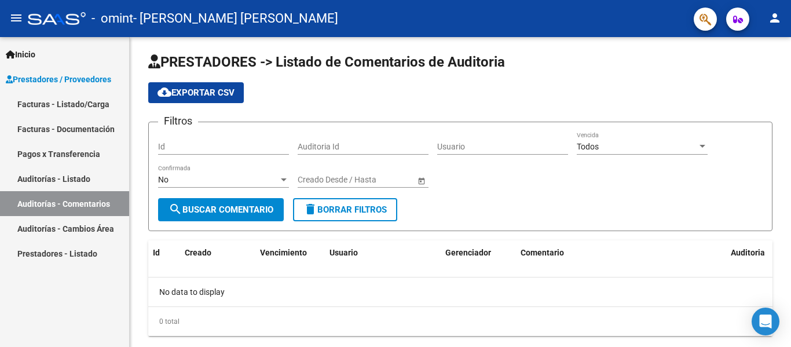
scroll to position [29, 0]
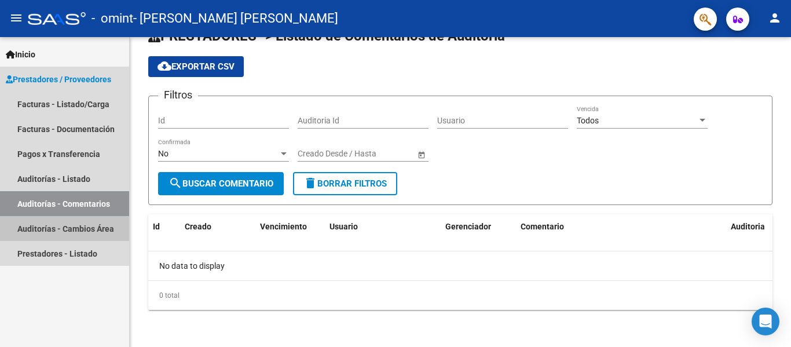
click at [29, 228] on link "Auditorías - Cambios Área" at bounding box center [64, 228] width 129 height 25
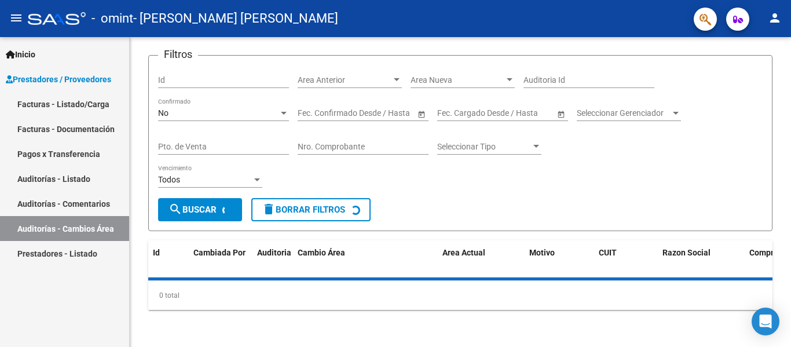
scroll to position [57, 0]
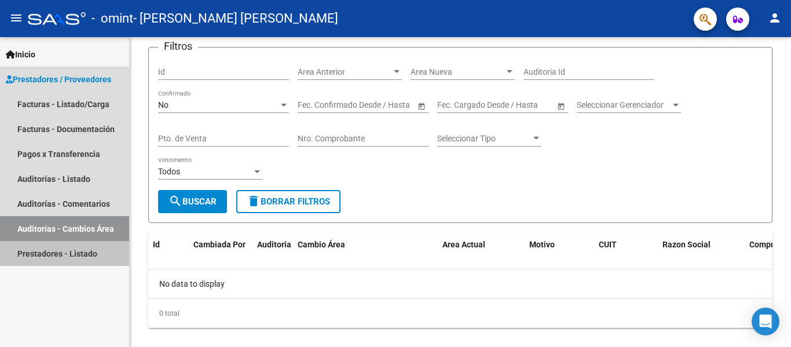
click at [83, 251] on link "Prestadores - Listado" at bounding box center [64, 253] width 129 height 25
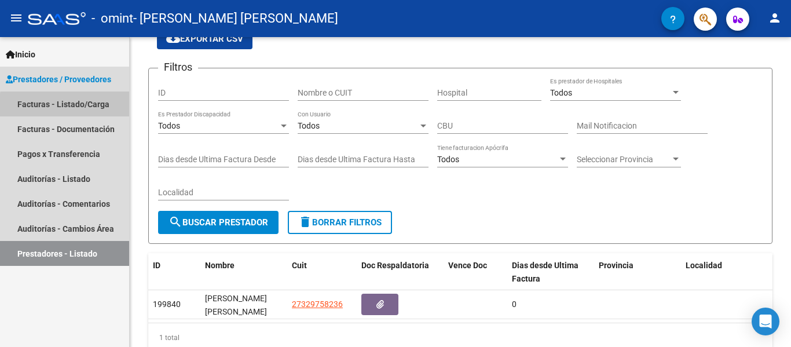
click at [100, 108] on link "Facturas - Listado/Carga" at bounding box center [64, 104] width 129 height 25
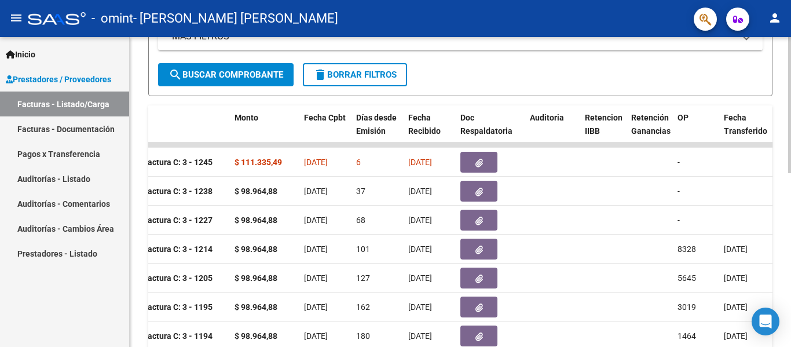
scroll to position [396, 0]
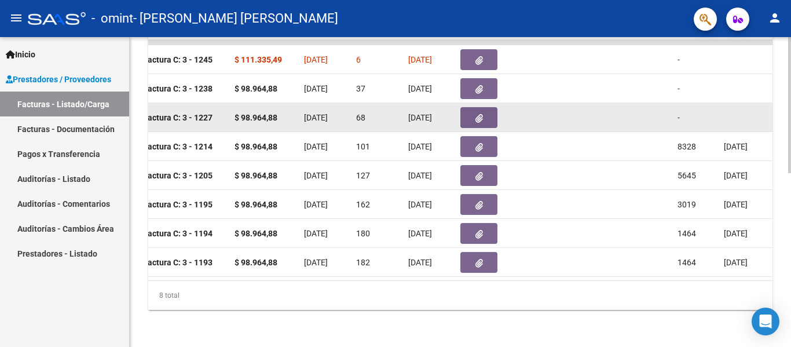
click at [408, 113] on span "[DATE]" at bounding box center [420, 117] width 24 height 9
click at [312, 113] on span "[DATE]" at bounding box center [316, 117] width 24 height 9
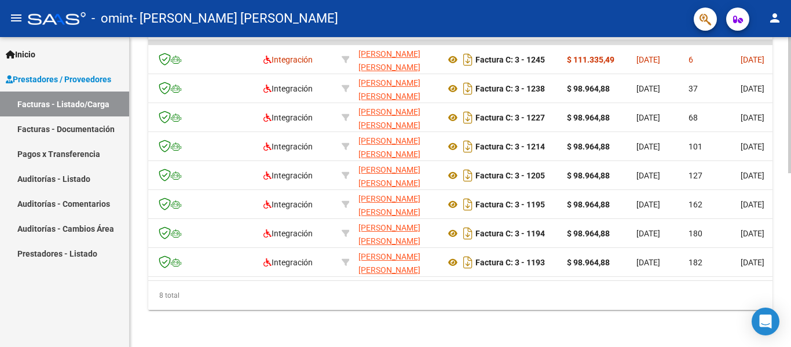
scroll to position [0, 5]
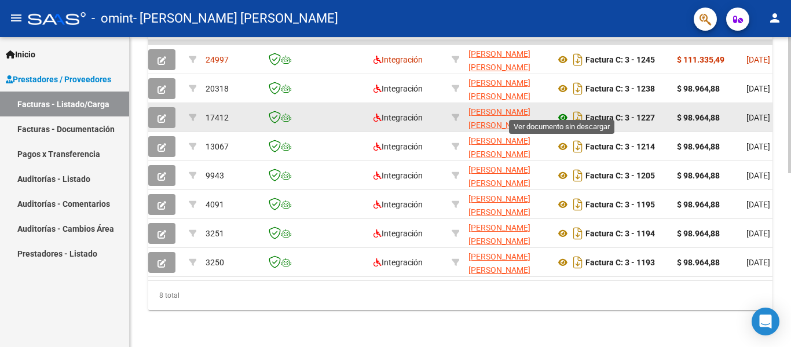
click at [561, 111] on icon at bounding box center [562, 118] width 15 height 14
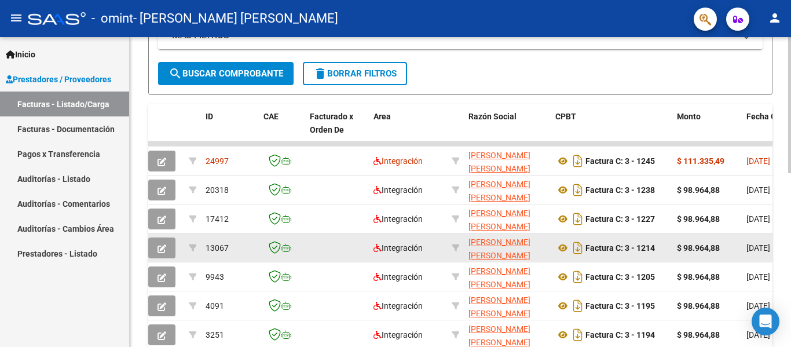
scroll to position [280, 0]
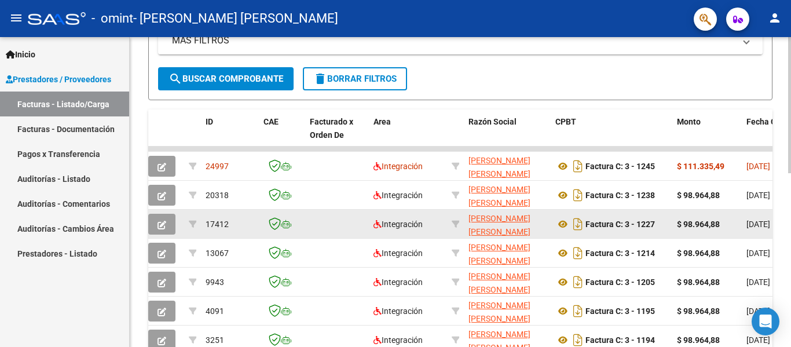
click at [170, 224] on button "button" at bounding box center [161, 224] width 27 height 21
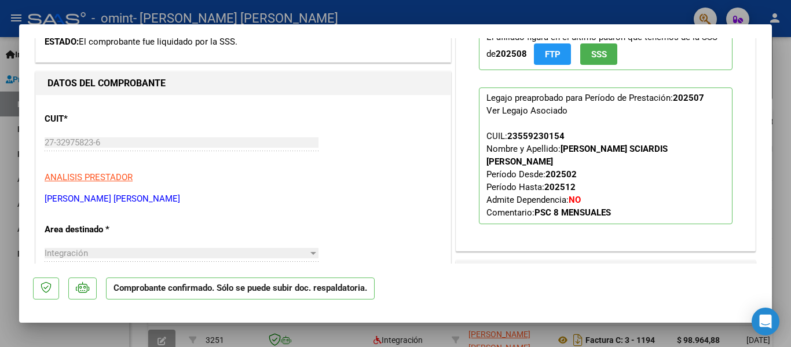
scroll to position [174, 0]
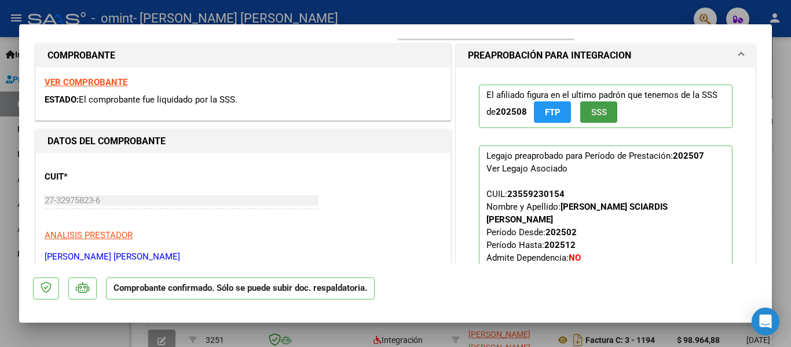
click at [583, 118] on button "SSS" at bounding box center [598, 111] width 37 height 21
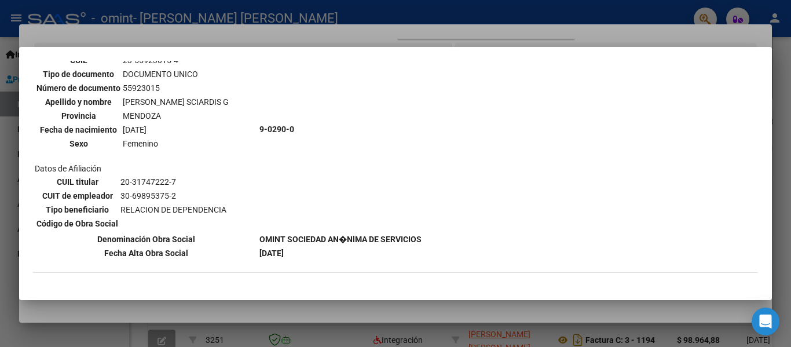
scroll to position [277, 0]
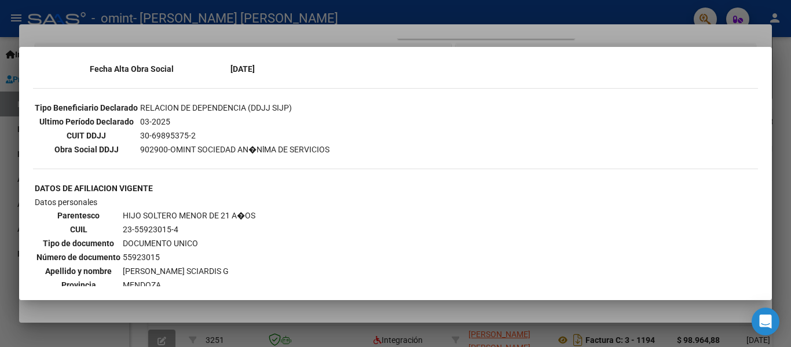
click at [717, 94] on div "--ACTIVO en Obra Social según consulta SSS-- DATOS DE AFILIACION VIGENTE Datos …" at bounding box center [395, 184] width 725 height 782
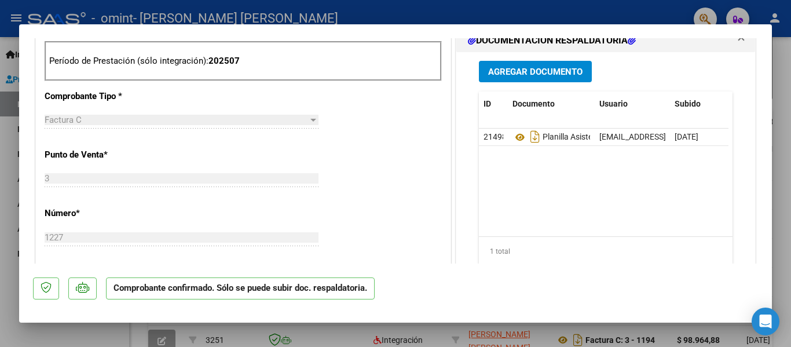
scroll to position [861, 0]
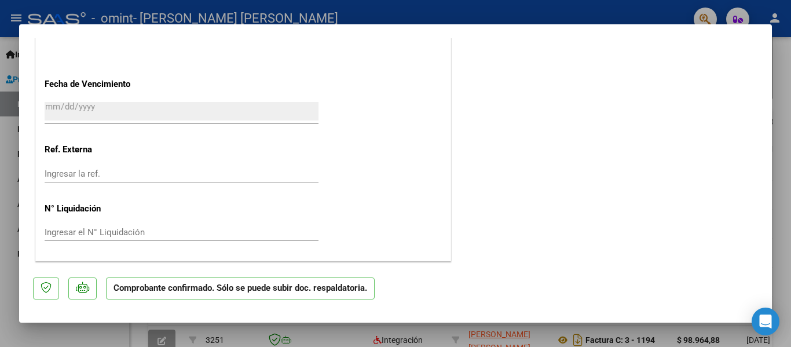
type input "$ 0,00"
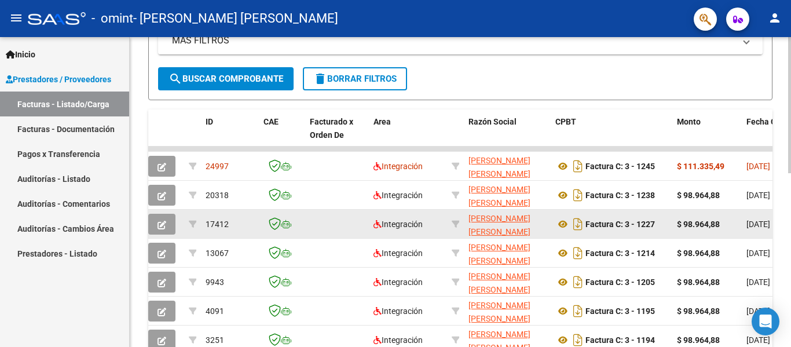
scroll to position [280, 0]
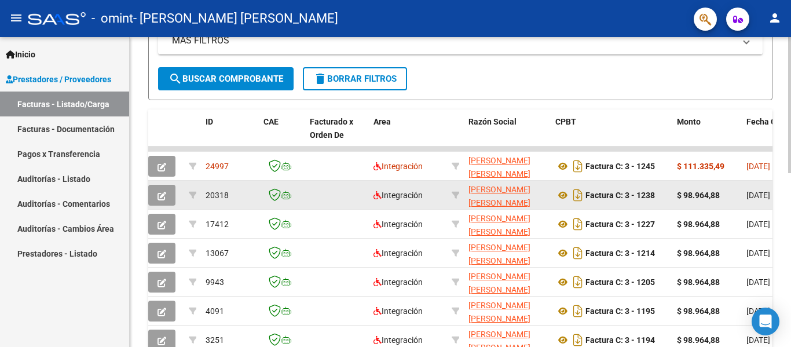
click at [215, 193] on span "20318" at bounding box center [217, 195] width 23 height 9
click at [559, 196] on icon at bounding box center [562, 195] width 15 height 14
click at [153, 196] on button "button" at bounding box center [161, 195] width 27 height 21
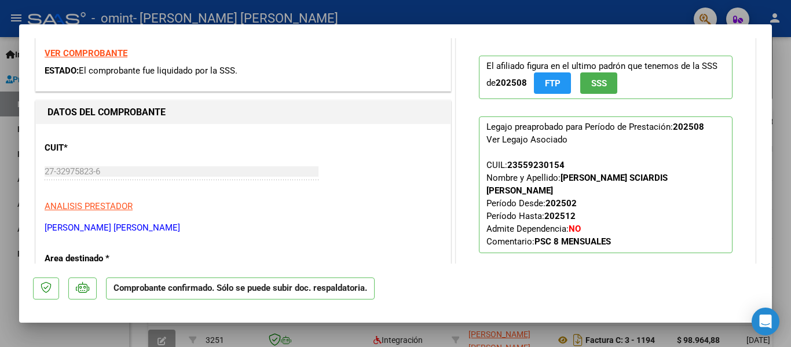
scroll to position [347, 0]
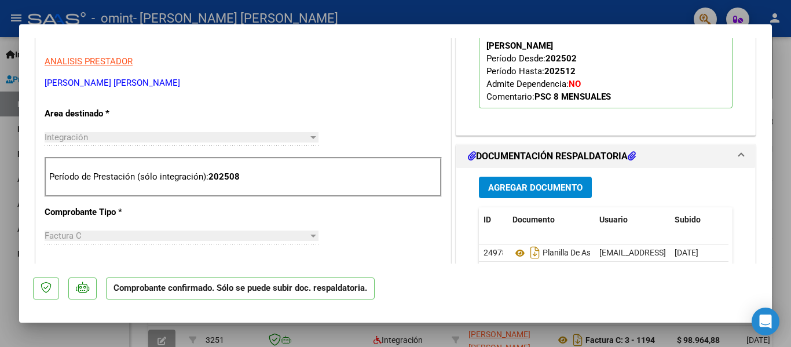
type input "$ 0,00"
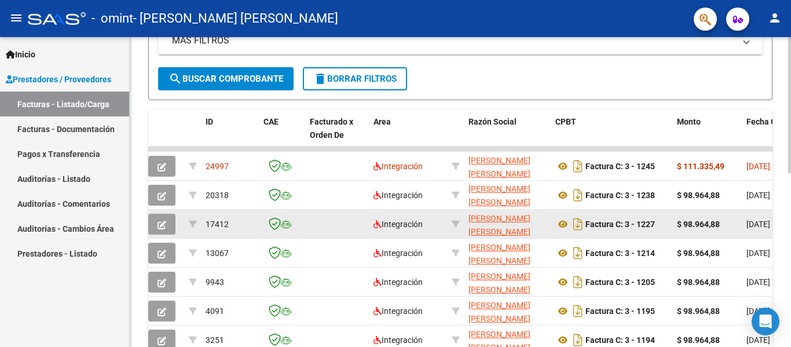
scroll to position [396, 0]
